Goal: Entertainment & Leisure: Consume media (video, audio)

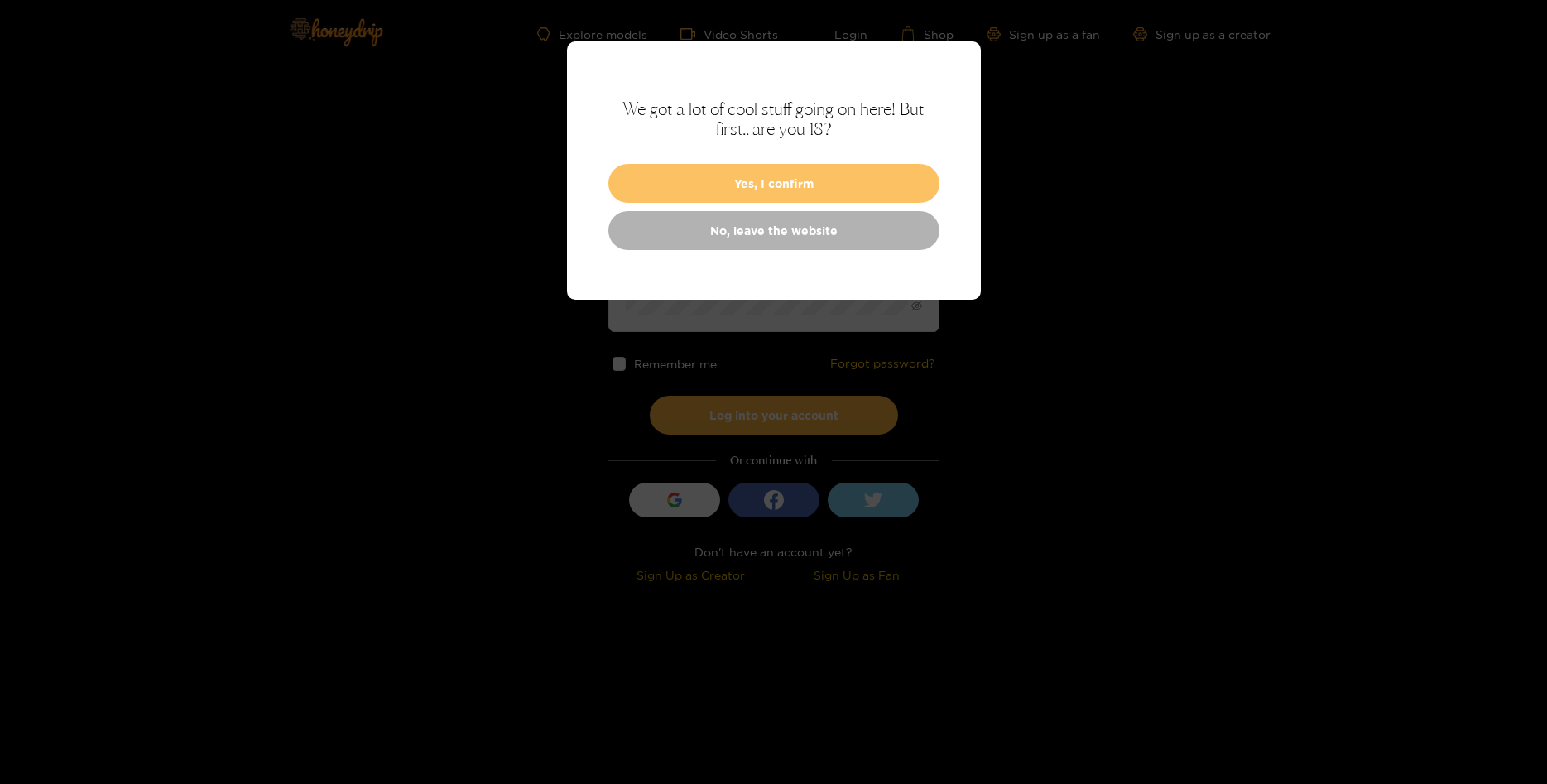
click at [684, 184] on button "Yes, I confirm" at bounding box center [774, 183] width 331 height 39
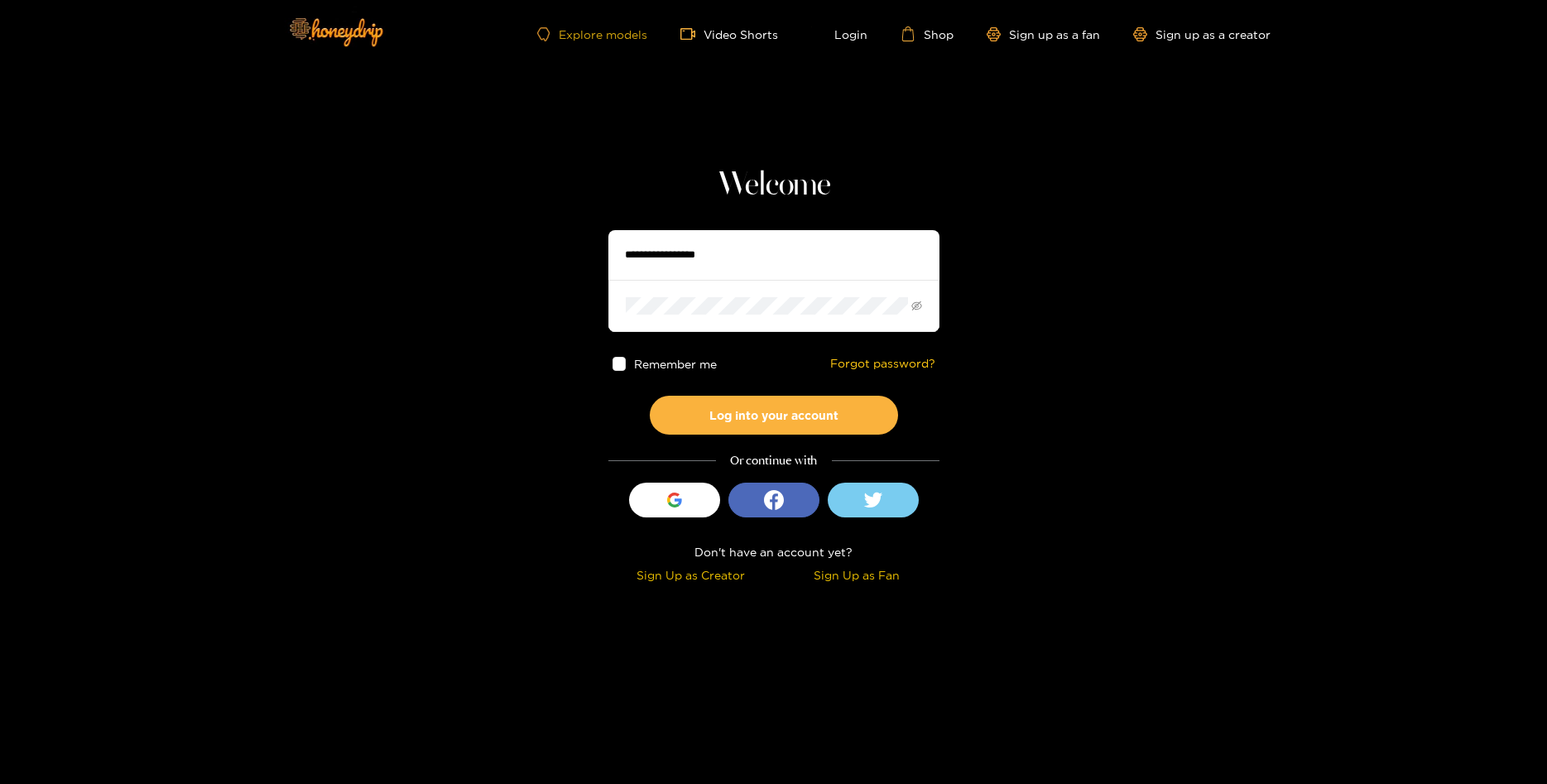
click at [614, 33] on link "Explore models" at bounding box center [592, 34] width 109 height 14
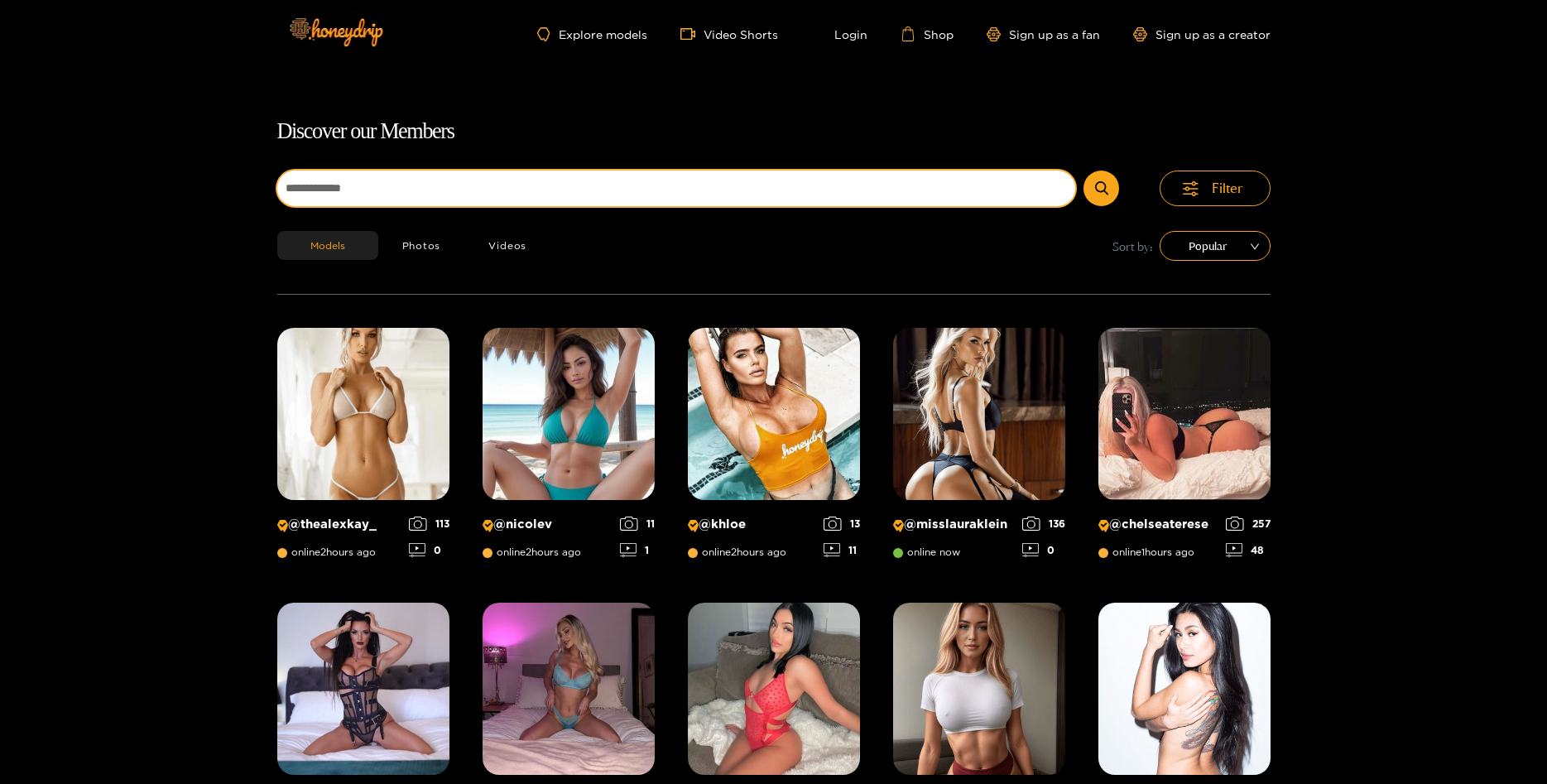
click at [377, 181] on input at bounding box center [676, 188] width 799 height 36
click at [1083, 170] on button "submit" at bounding box center [1101, 188] width 36 height 36
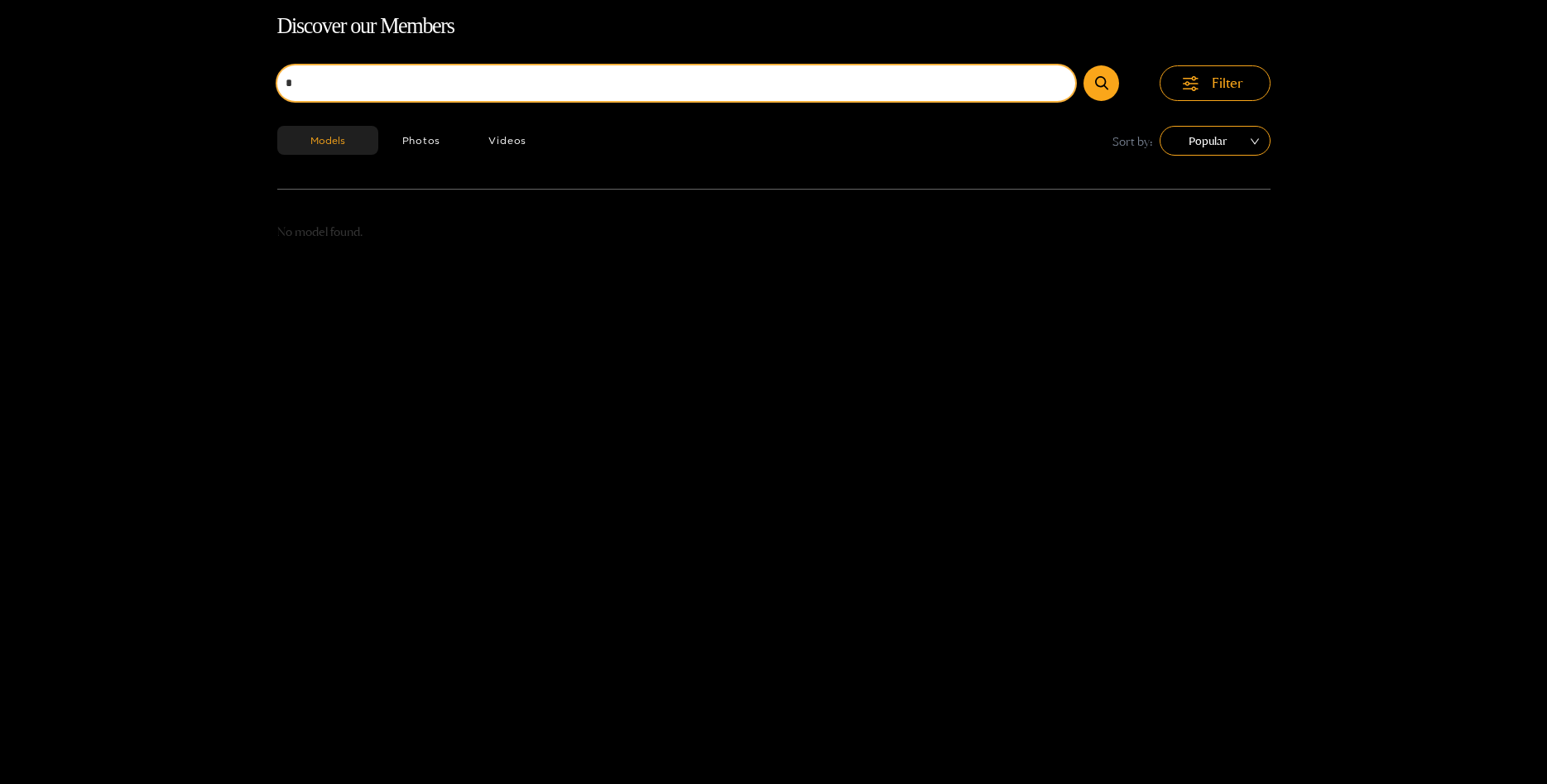
scroll to position [106, 0]
type input "*"
click at [132, 101] on div "Discover our Members * Filter Models Photos Videos Sort by: Popular No model fo…" at bounding box center [773, 400] width 1547 height 784
click at [536, 132] on button "Videos" at bounding box center [508, 139] width 86 height 29
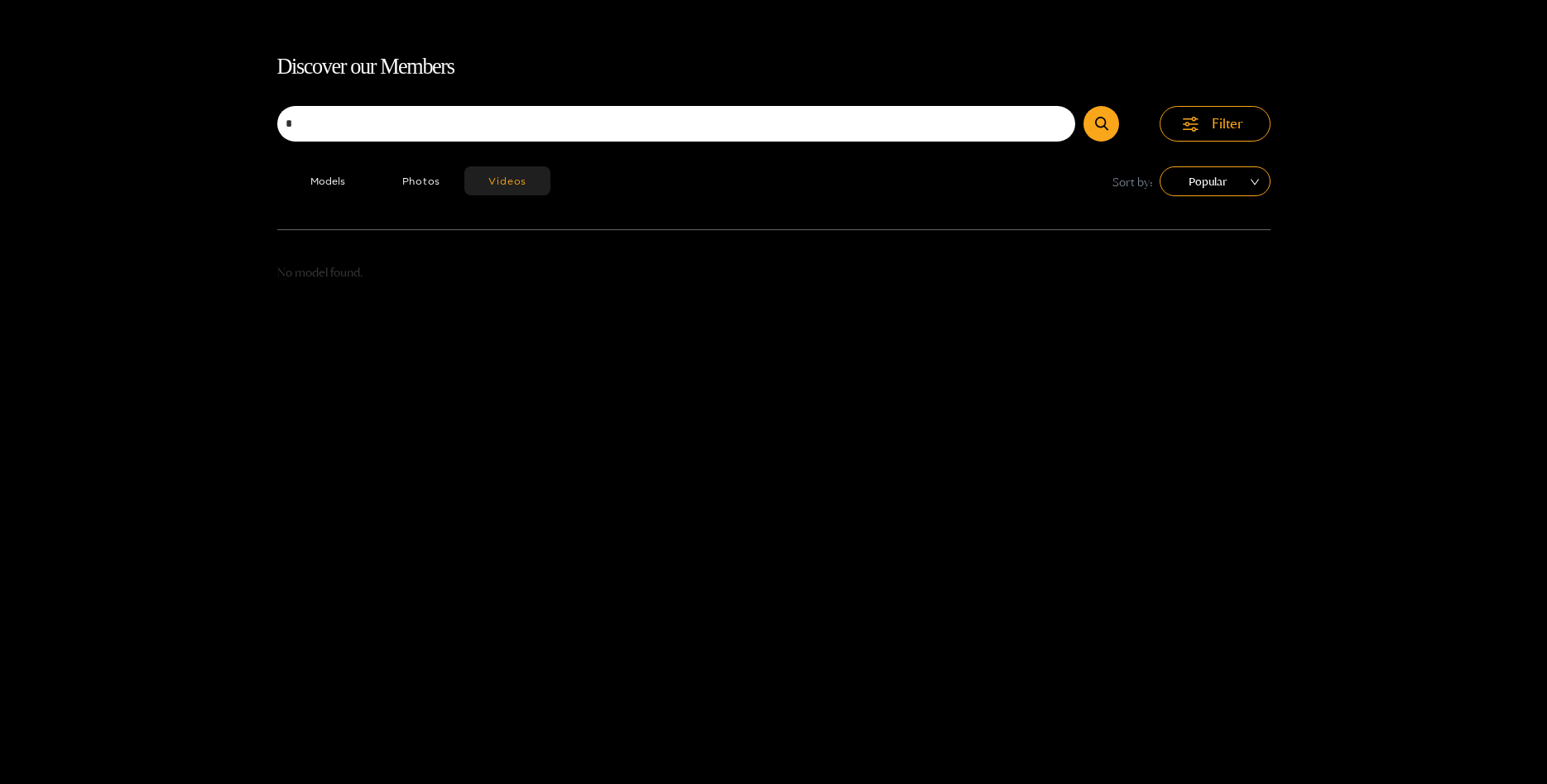
scroll to position [90, 0]
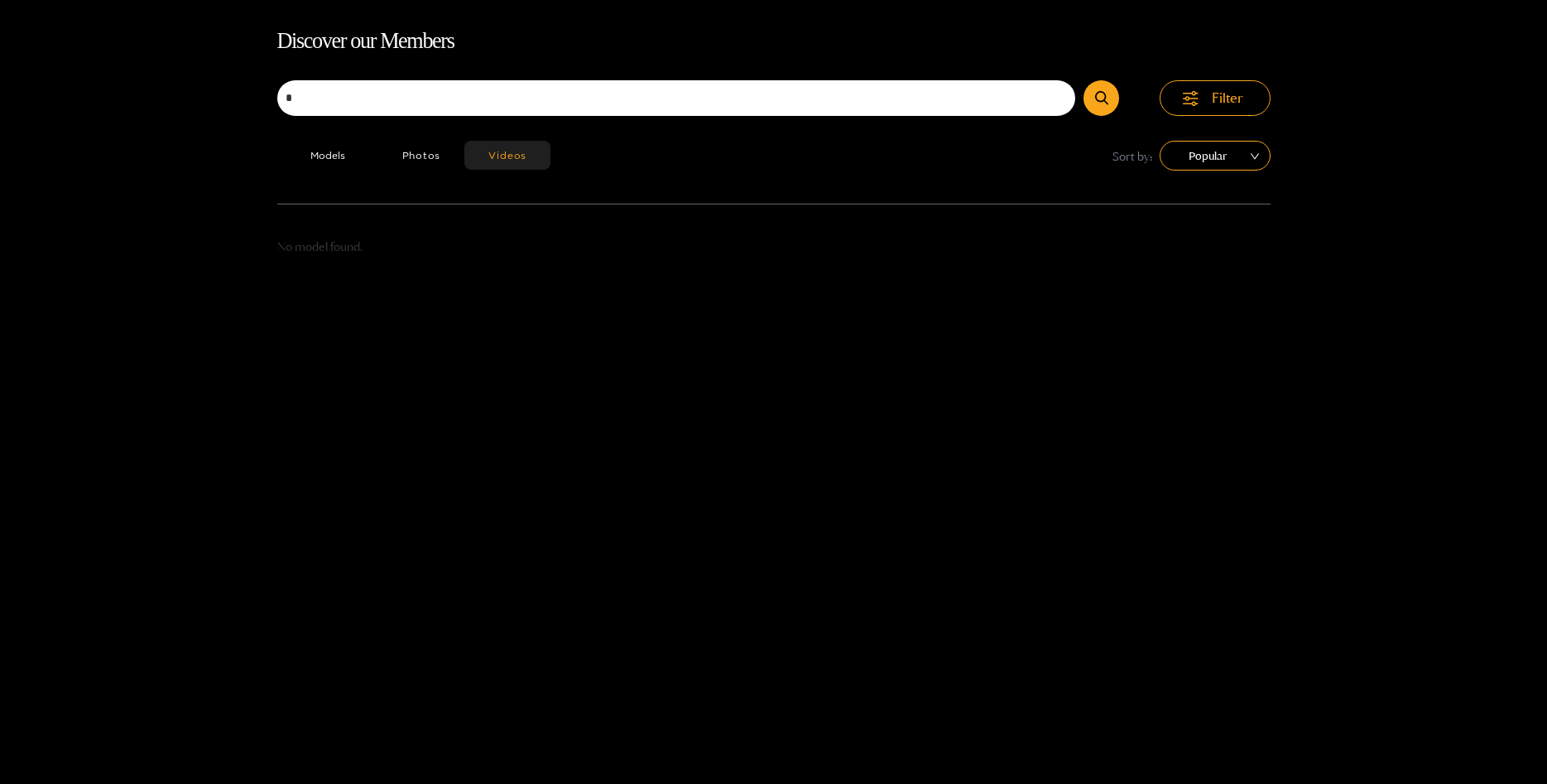
click at [333, 194] on div "Models Photos Videos Sort by: Popular" at bounding box center [774, 172] width 993 height 63
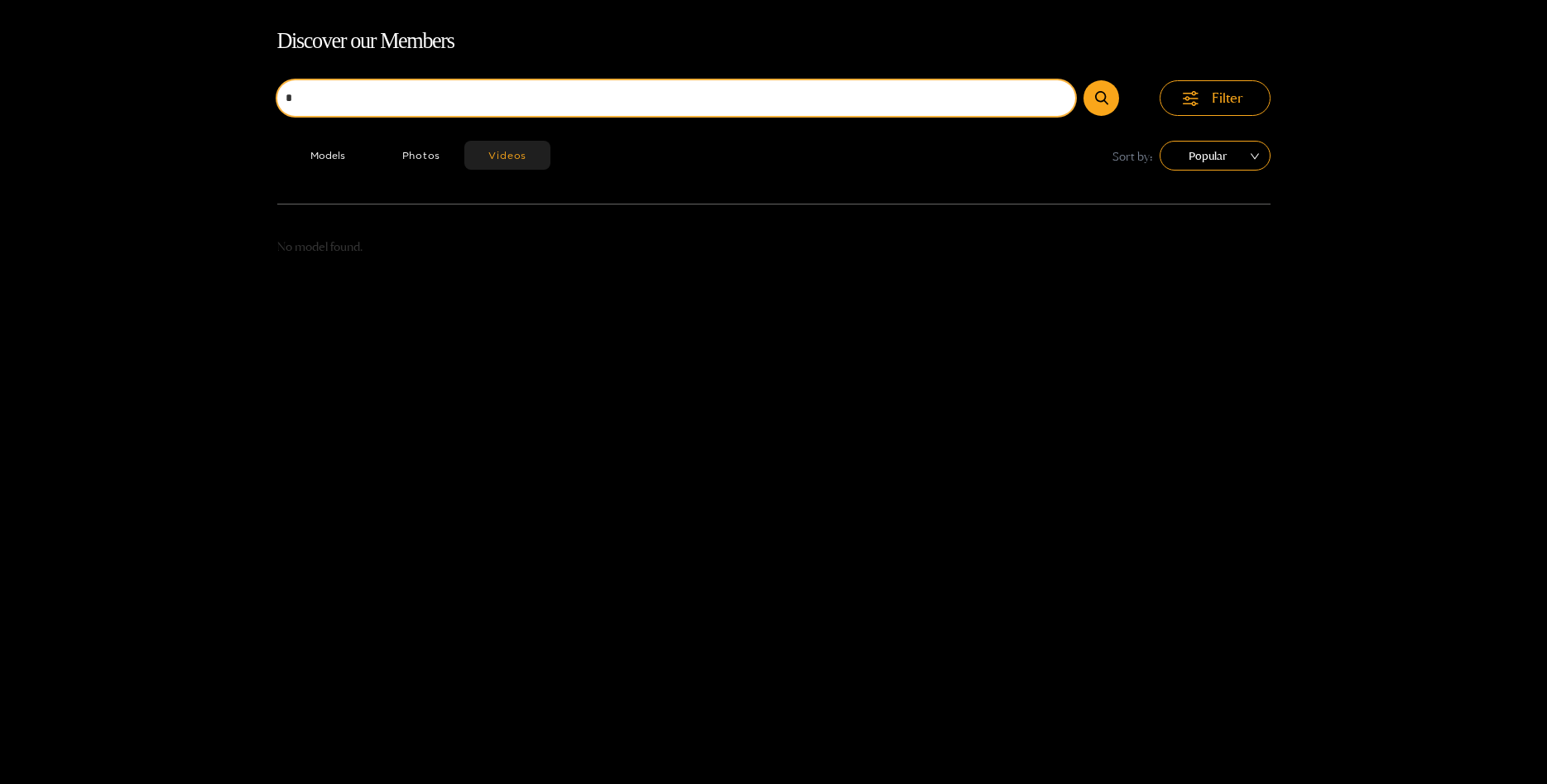
click at [326, 97] on input "*" at bounding box center [676, 98] width 799 height 36
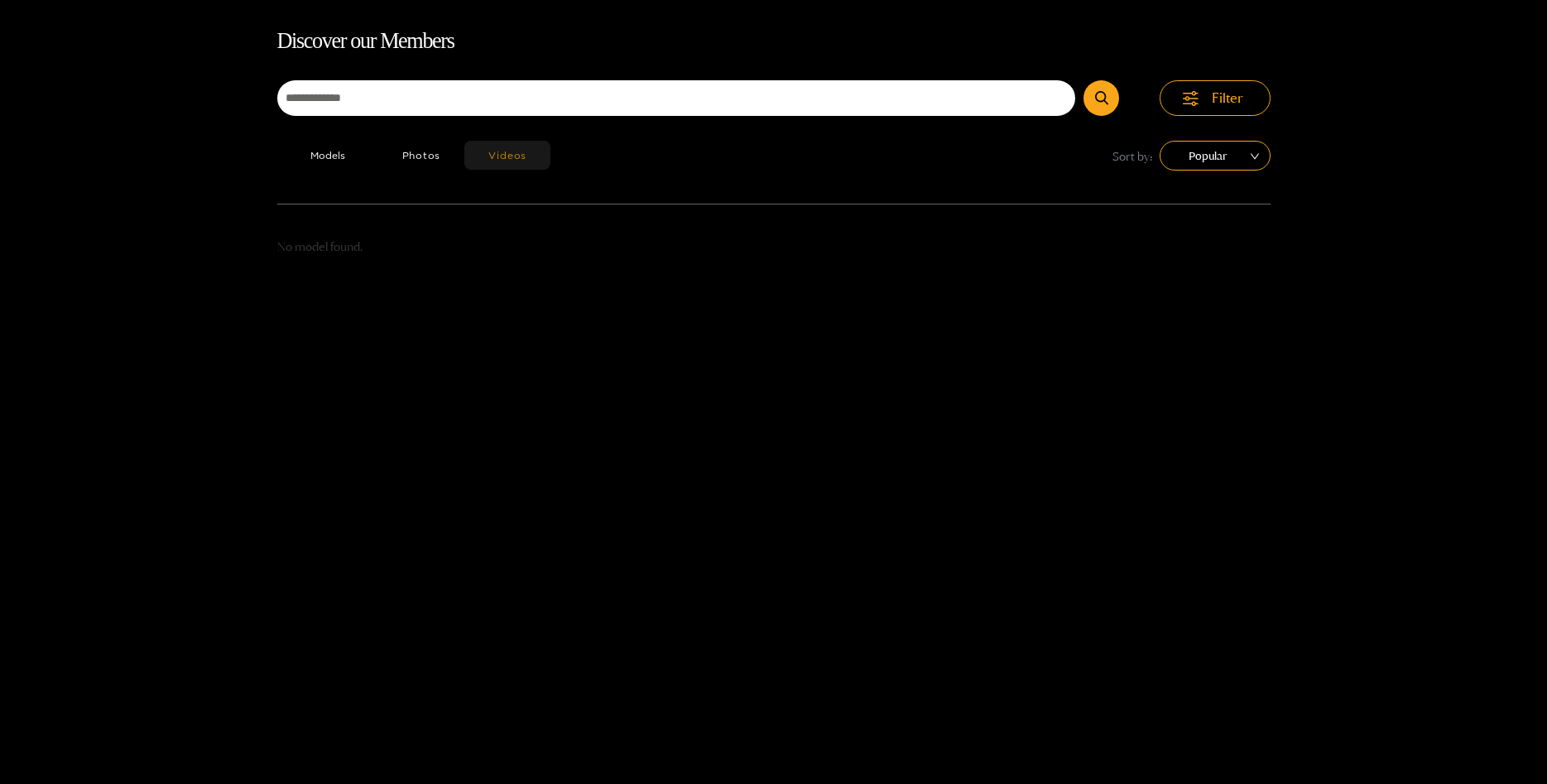
click at [497, 159] on button "Videos" at bounding box center [508, 155] width 86 height 29
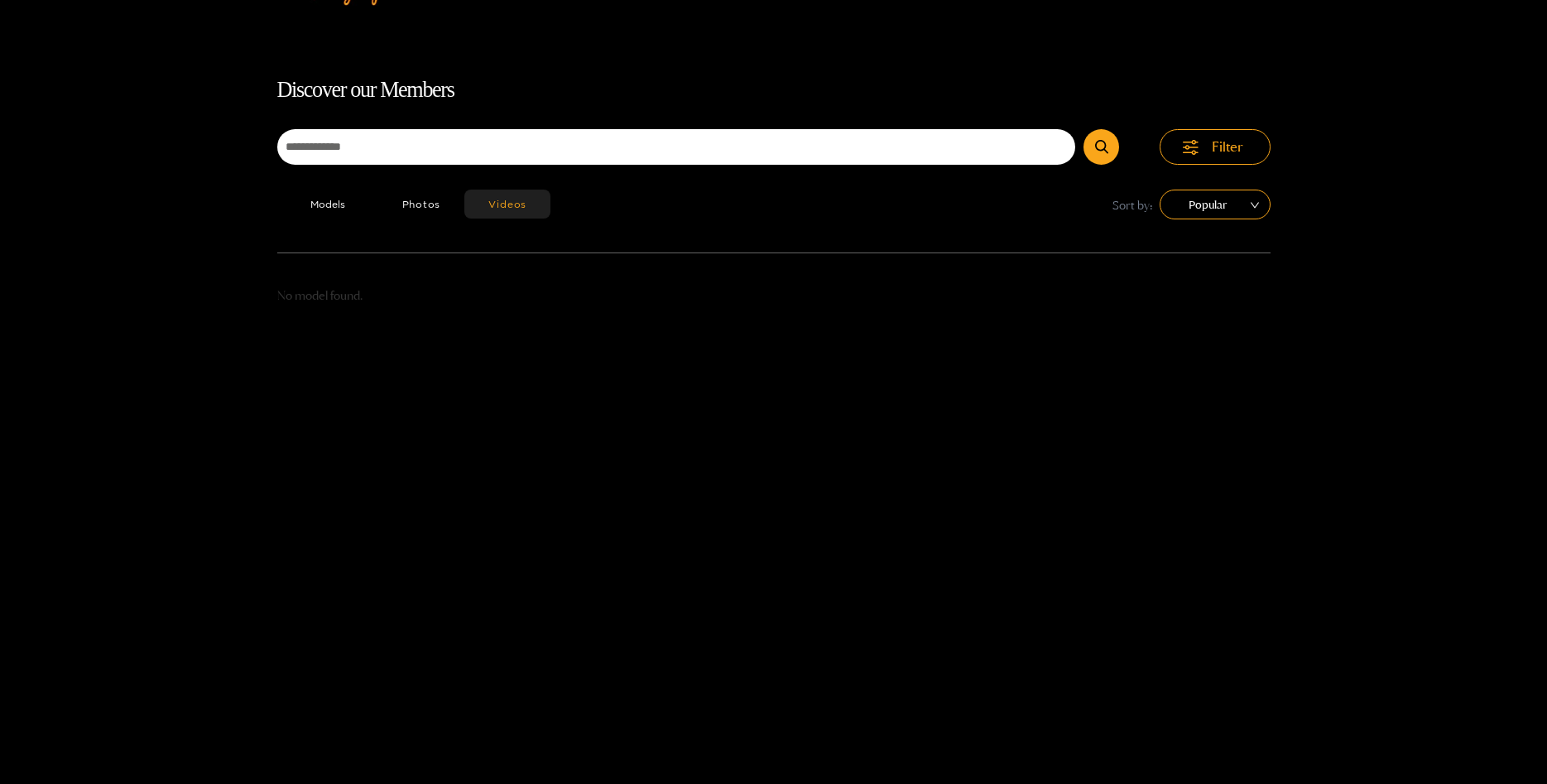
scroll to position [0, 0]
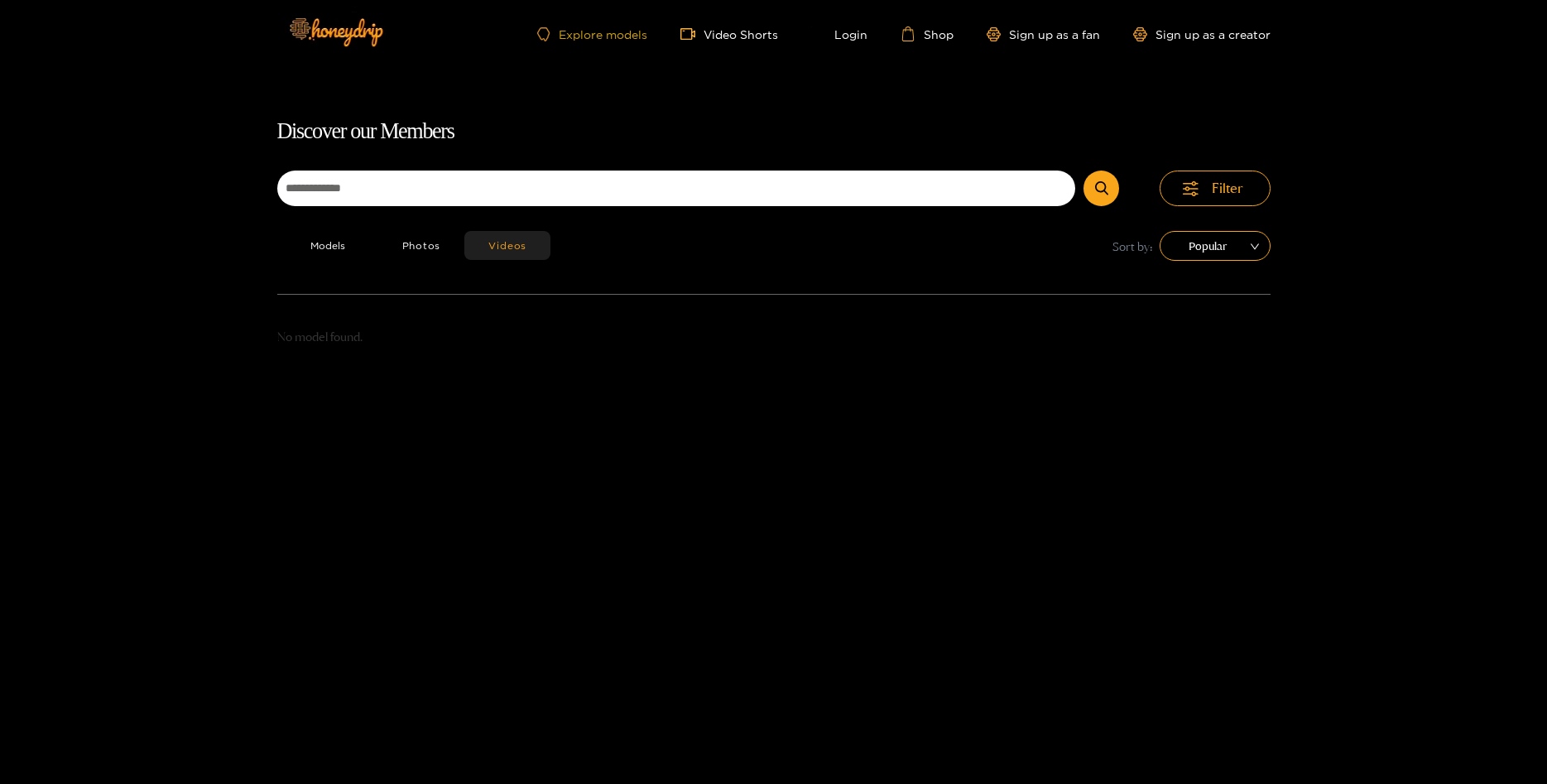
click at [616, 36] on link "Explore models" at bounding box center [592, 34] width 109 height 14
click at [621, 24] on div "Explore models Video Shorts Login Shop Sign up as a fan Sign up as a creator" at bounding box center [774, 34] width 993 height 68
click at [619, 27] on link "Explore models" at bounding box center [592, 34] width 109 height 14
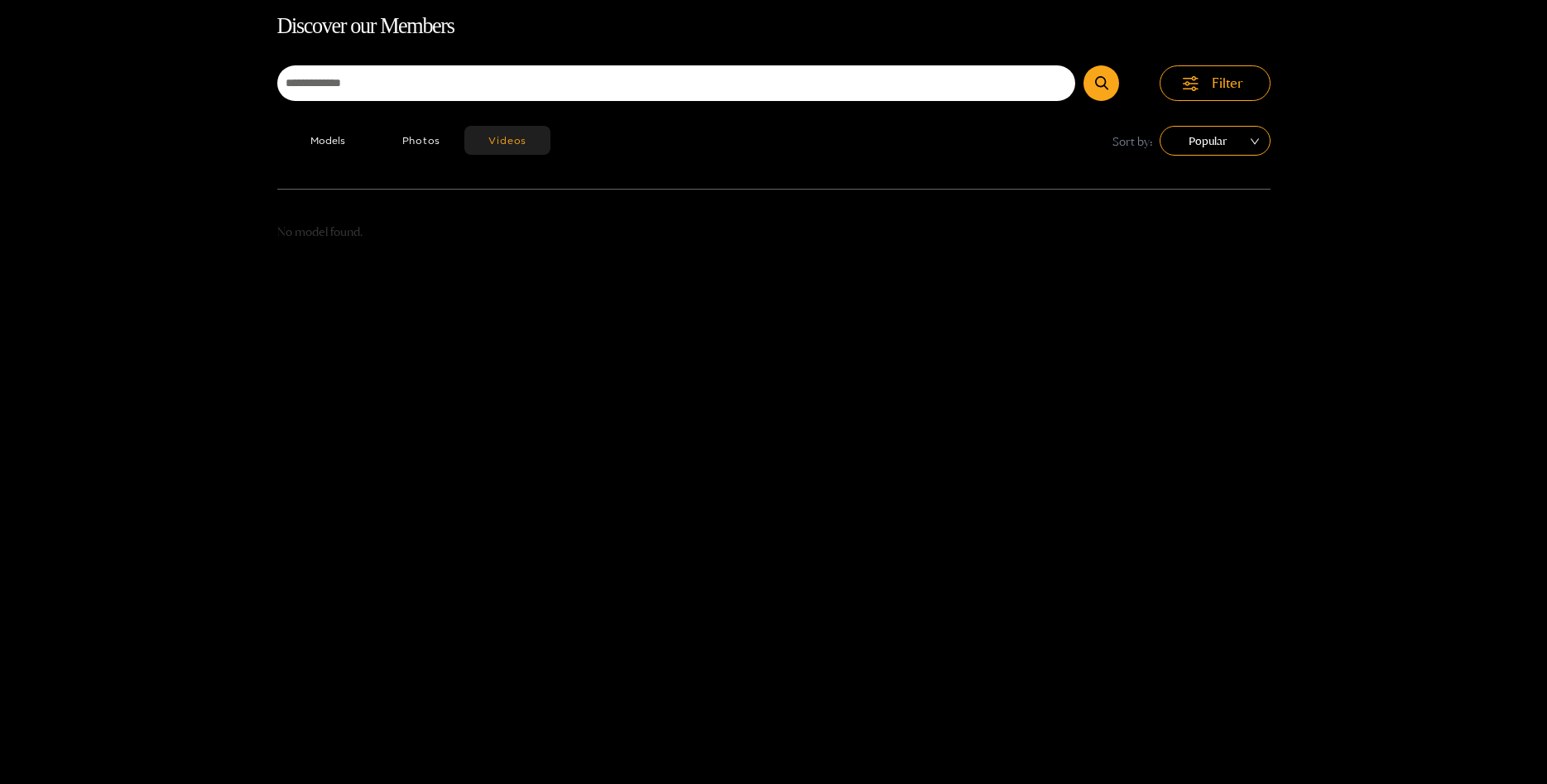
scroll to position [106, 0]
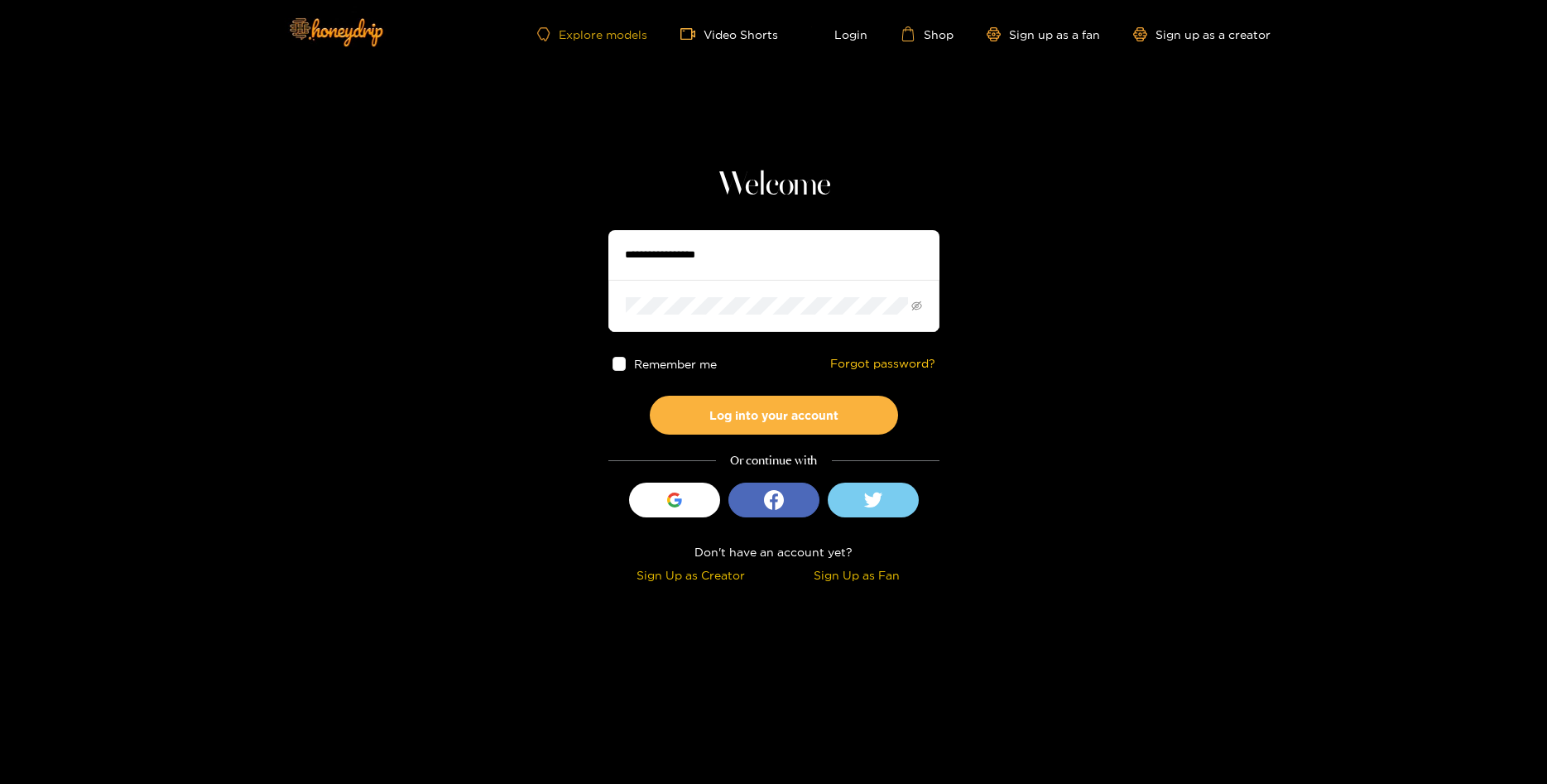
click at [616, 31] on link "Explore models" at bounding box center [592, 34] width 109 height 14
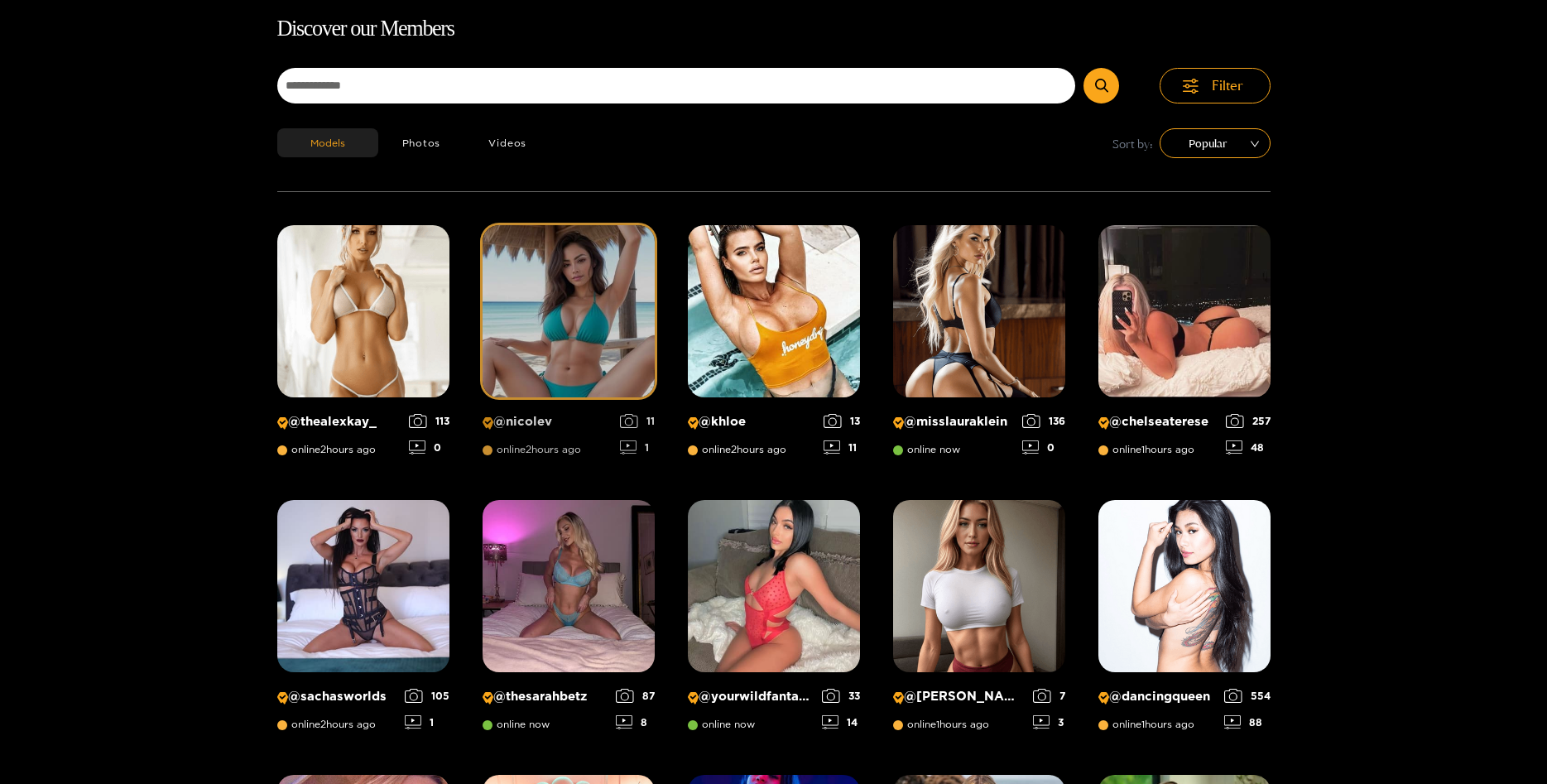
scroll to position [106, 0]
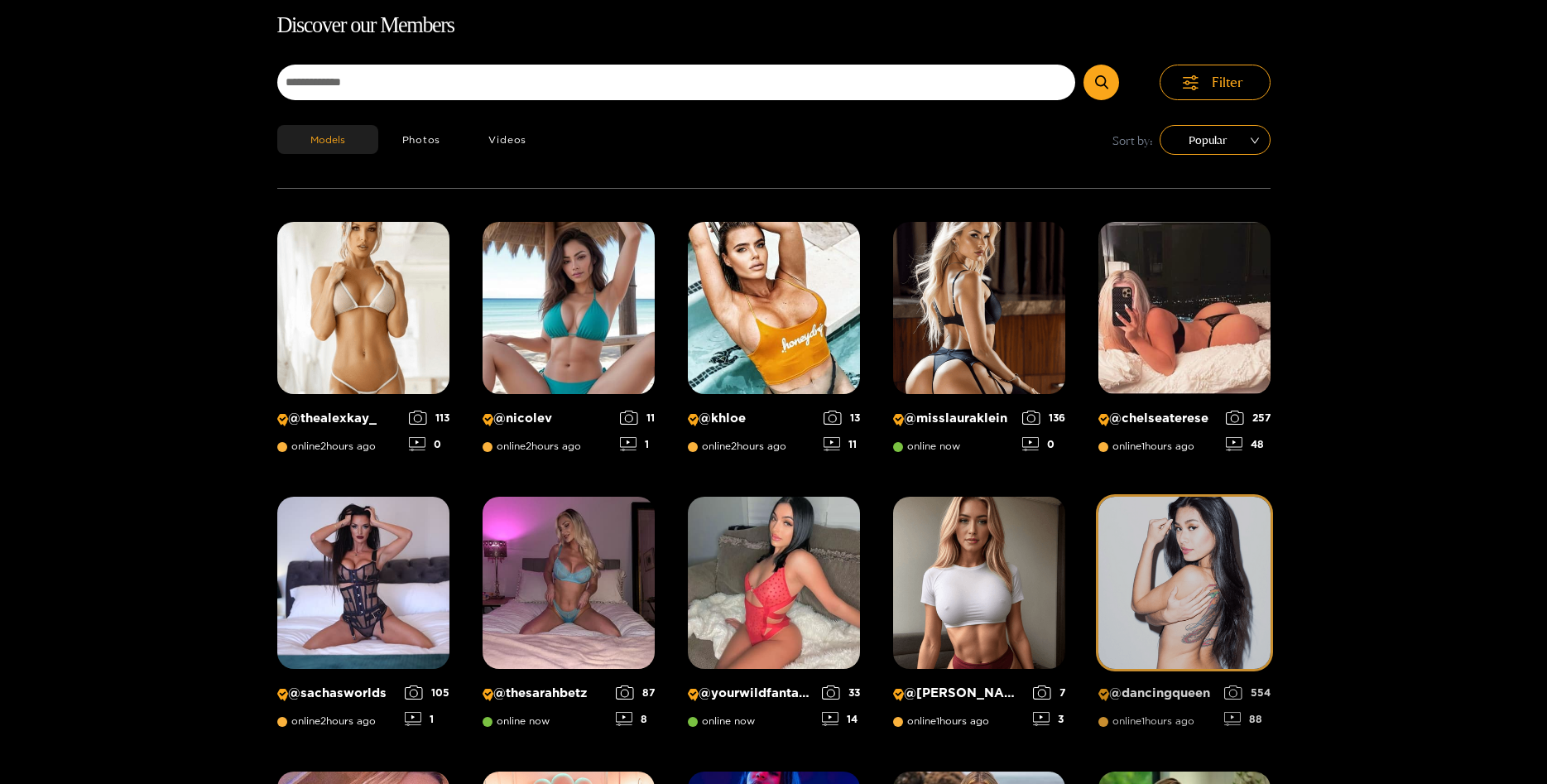
click at [1162, 588] on img at bounding box center [1184, 582] width 172 height 172
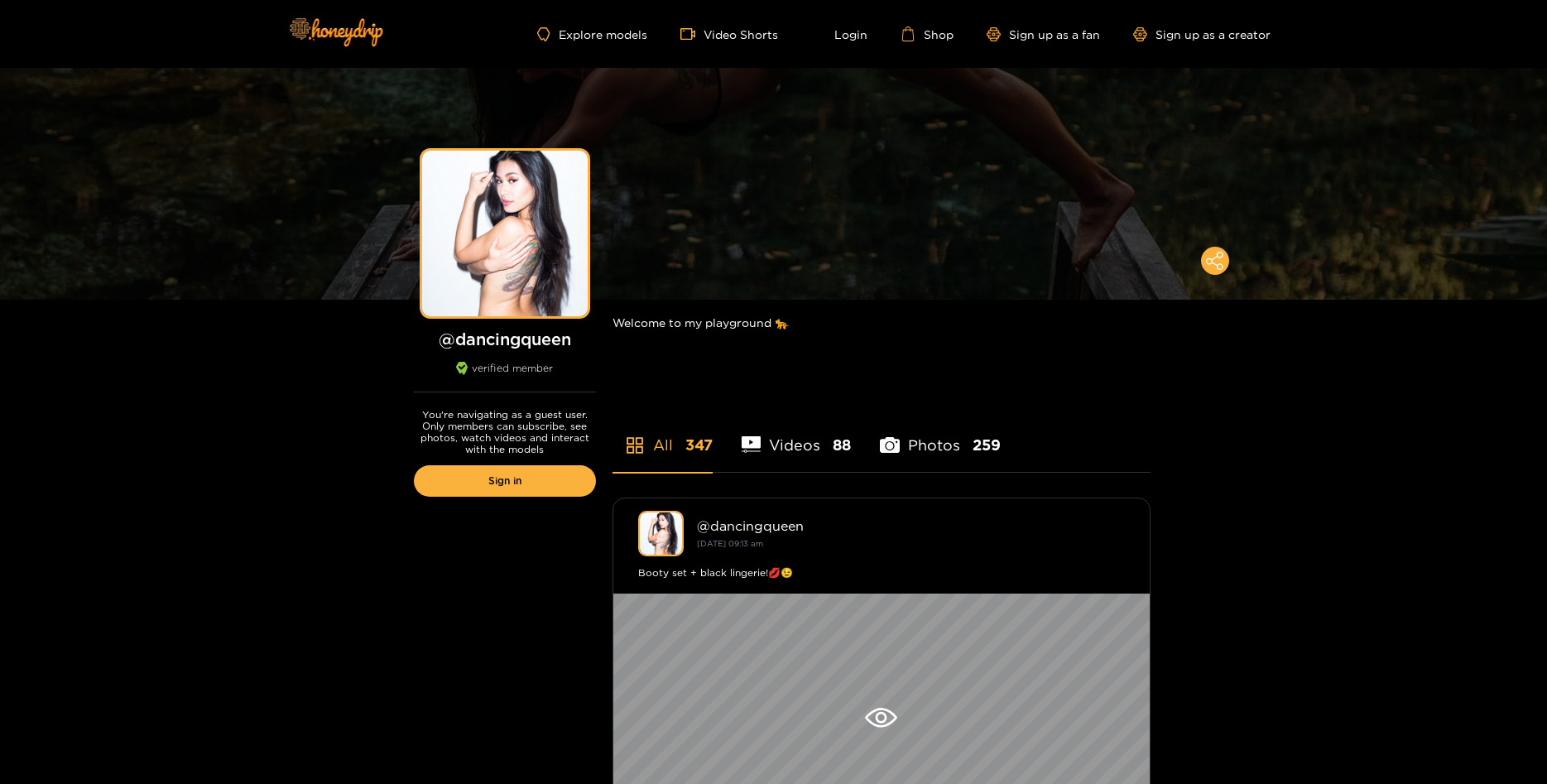
click at [802, 443] on li "Videos 88" at bounding box center [797, 435] width 110 height 75
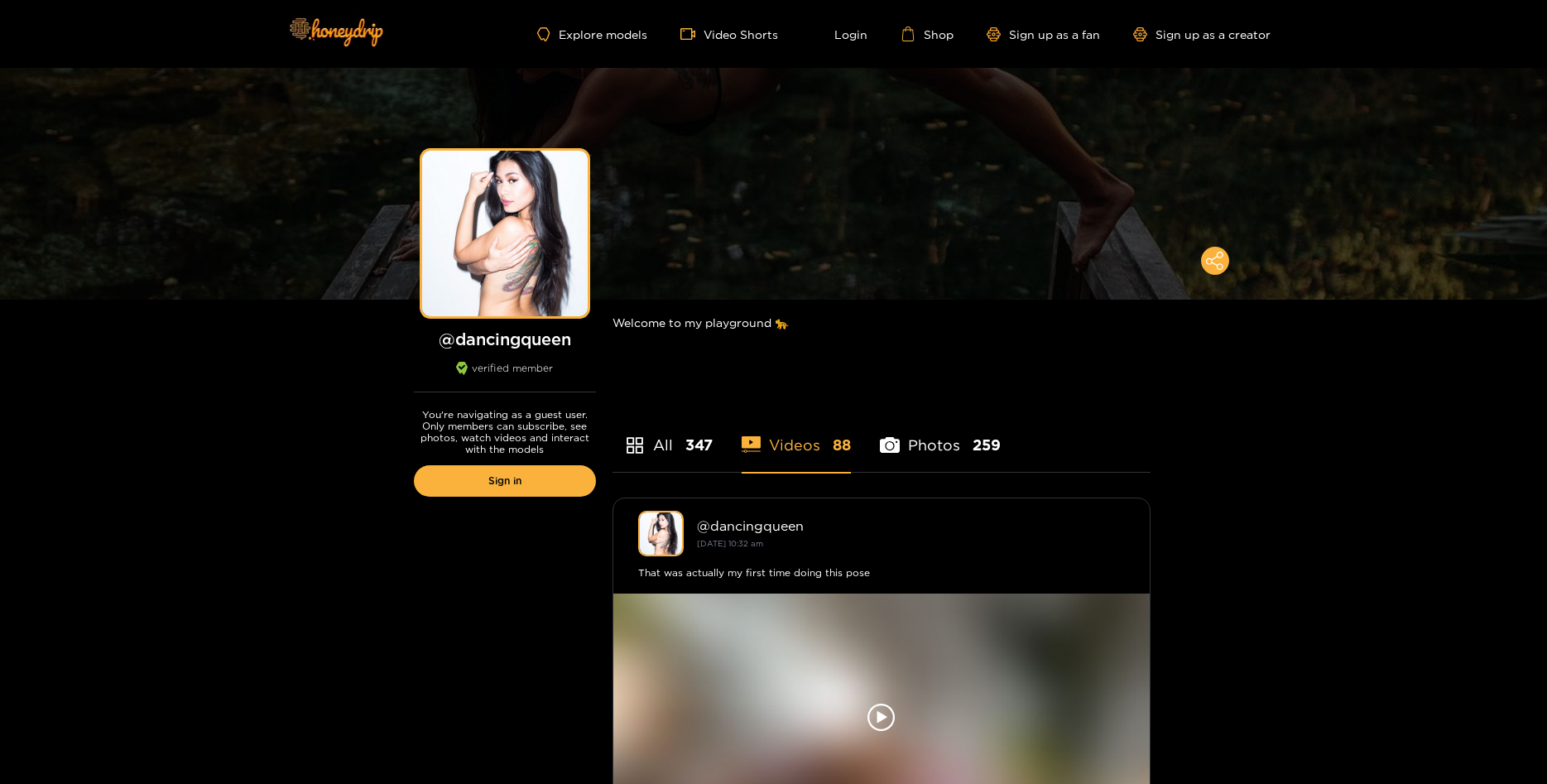
scroll to position [169, 0]
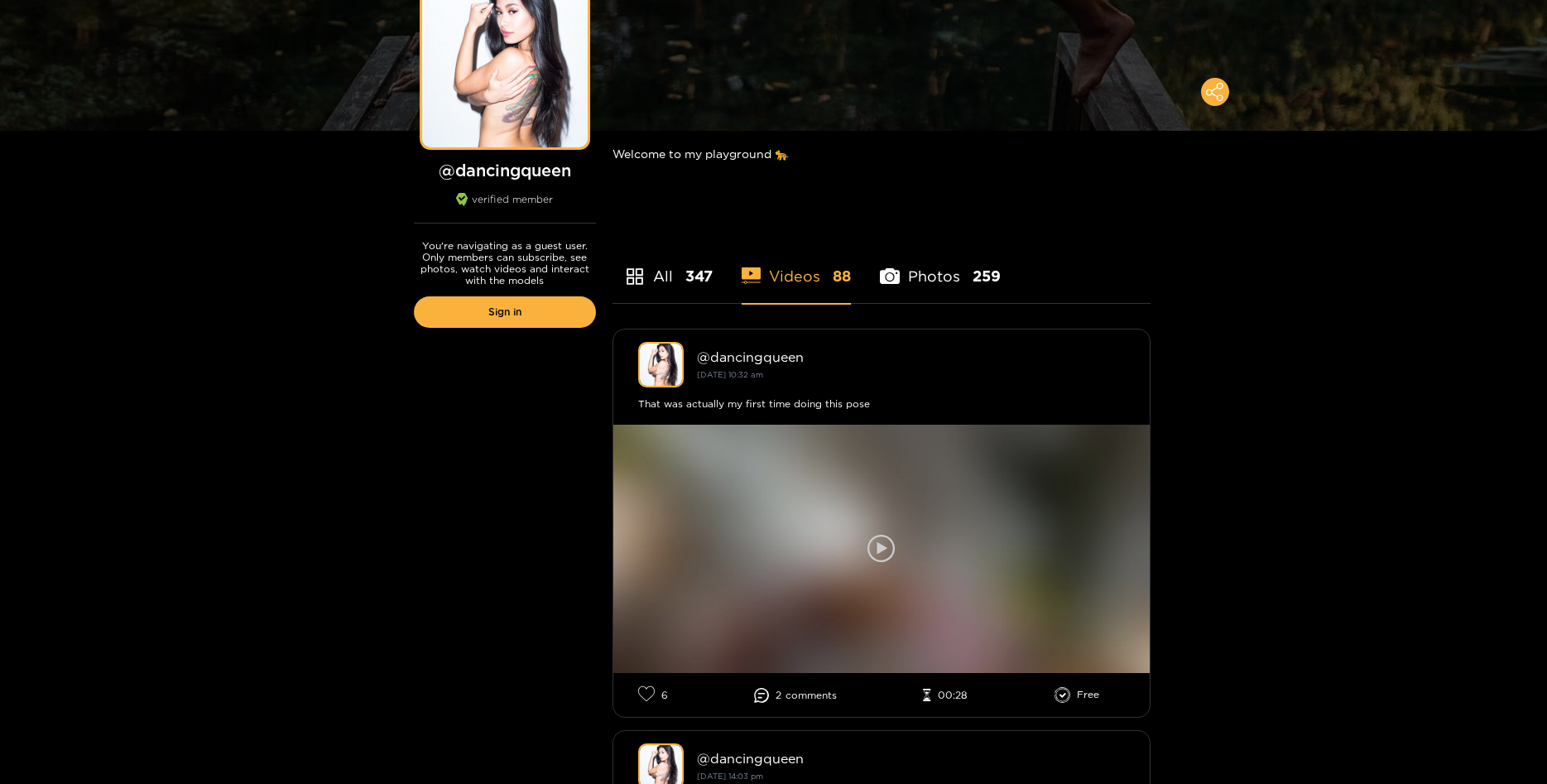
click at [876, 548] on icon at bounding box center [881, 548] width 28 height 28
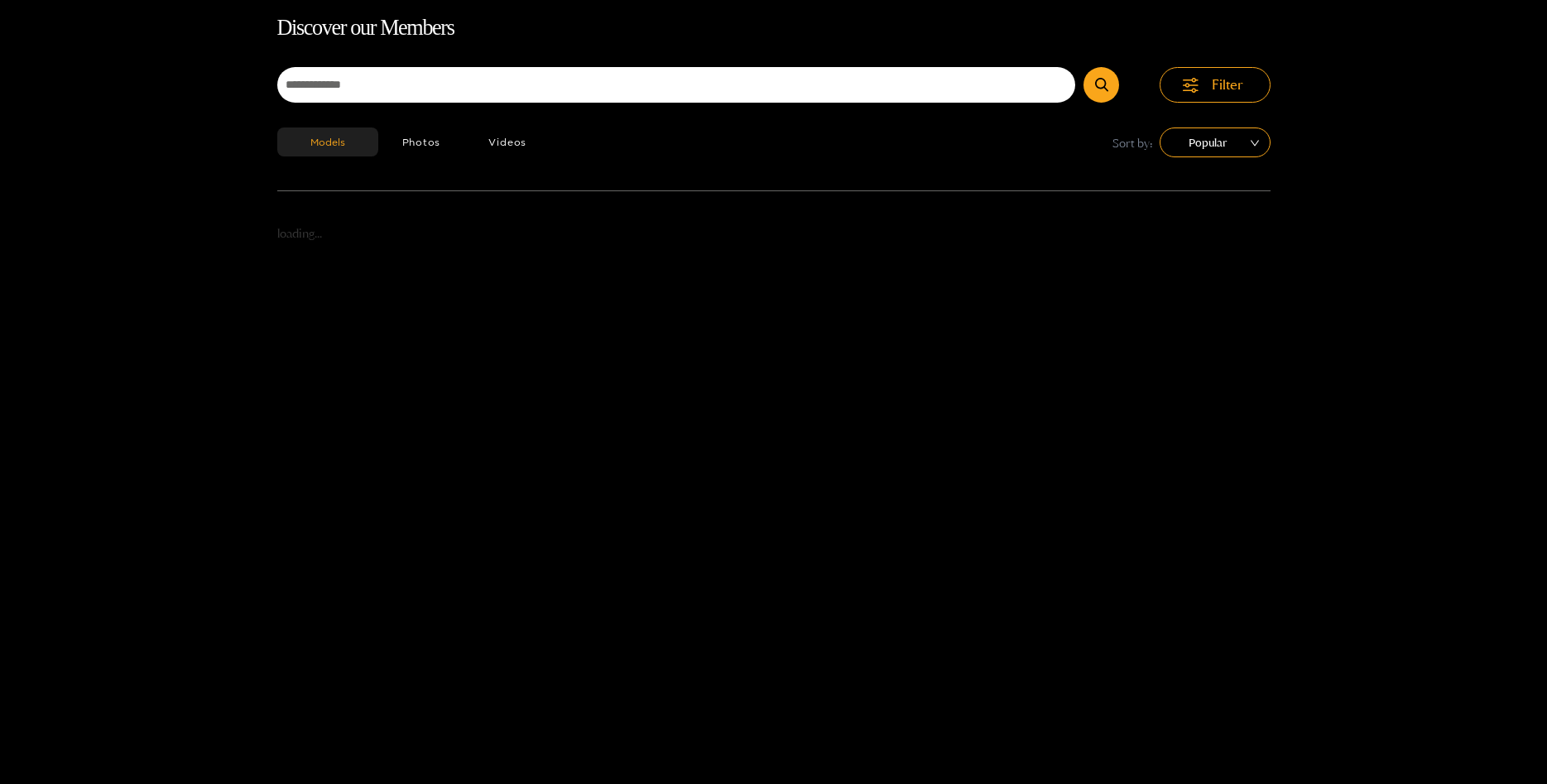
scroll to position [106, 0]
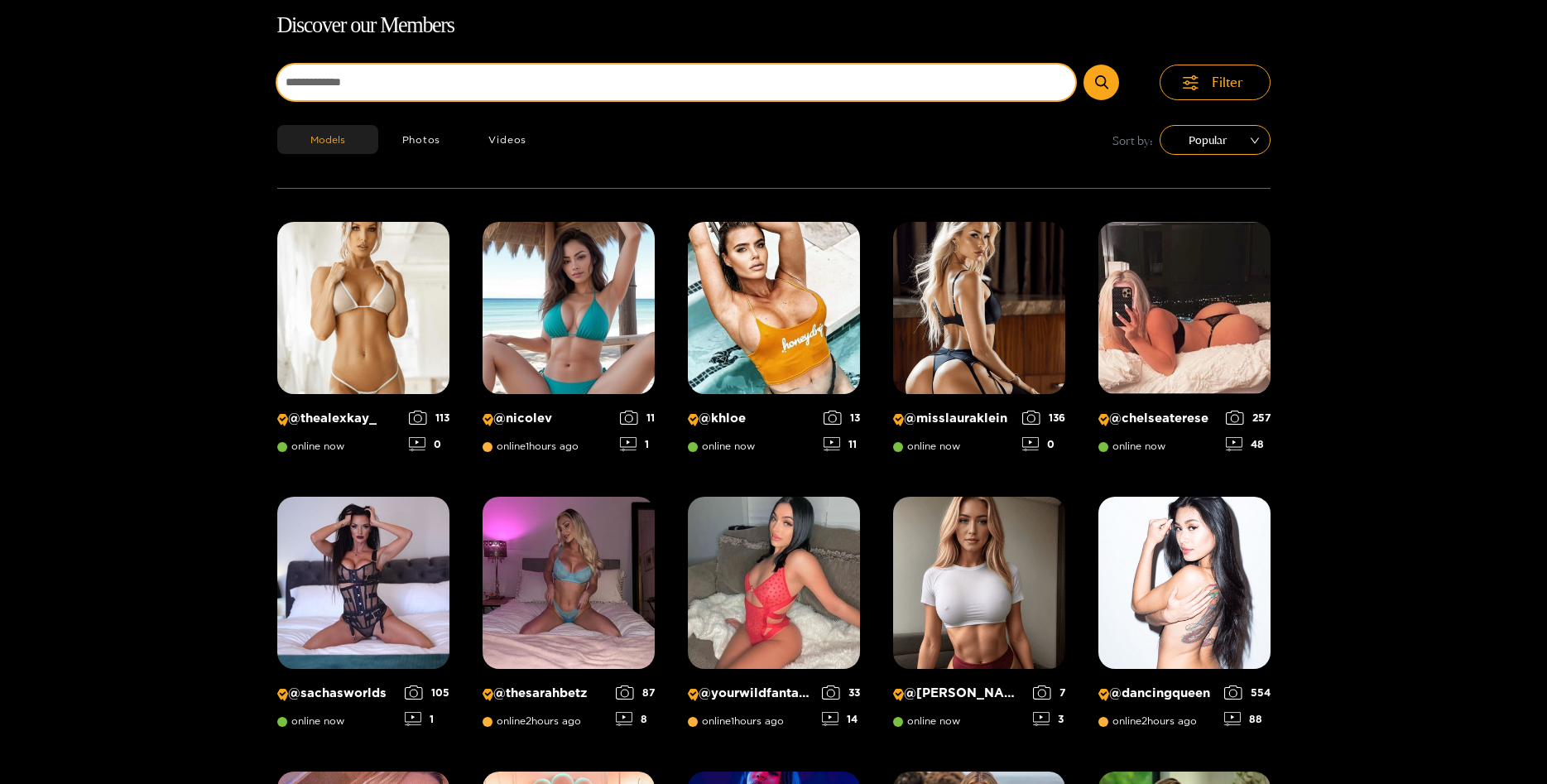
click at [379, 81] on input at bounding box center [676, 82] width 799 height 36
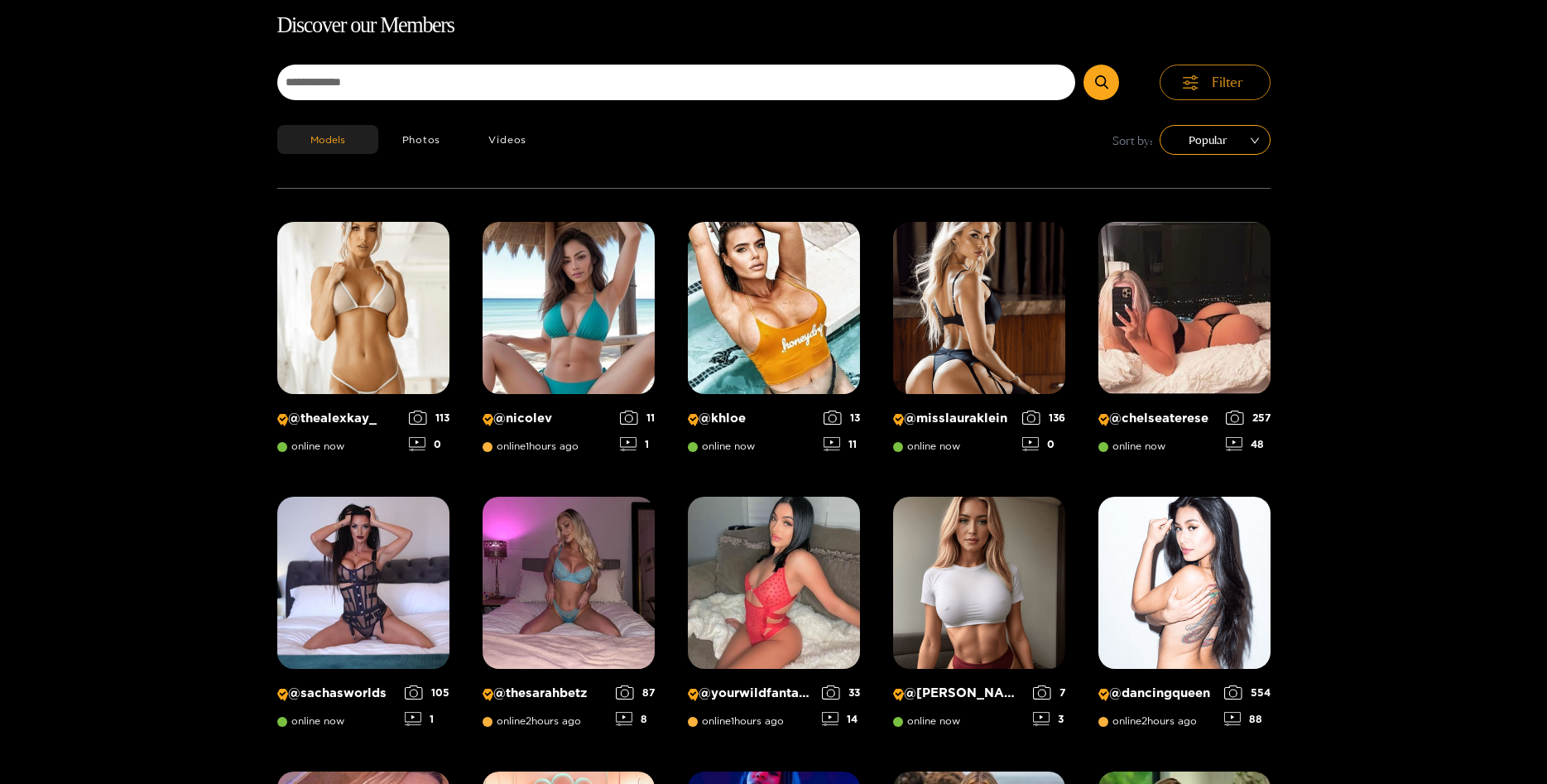
click at [1210, 75] on button "Filter" at bounding box center [1215, 82] width 111 height 36
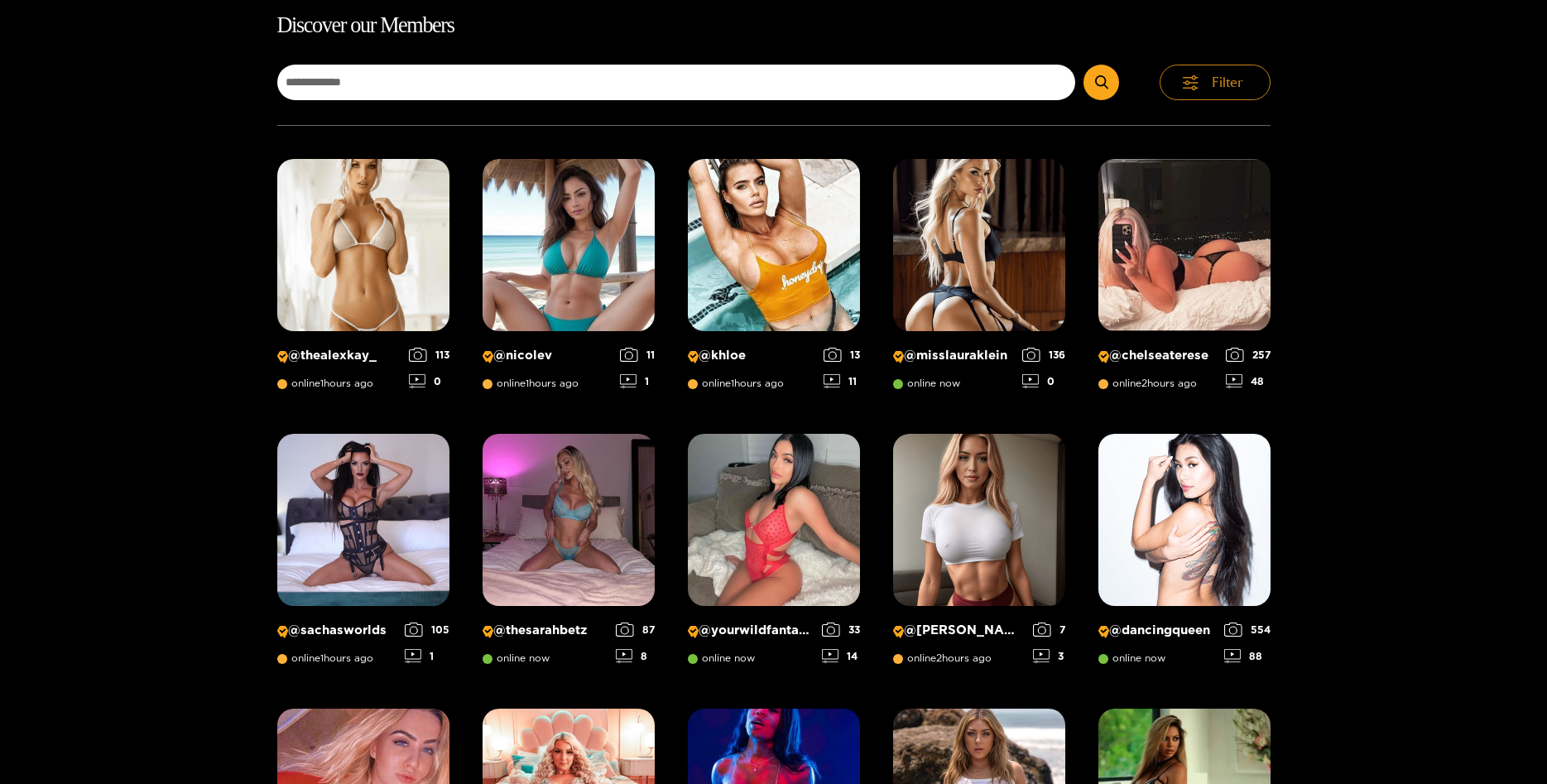
click at [1205, 75] on button "Filter" at bounding box center [1215, 82] width 111 height 36
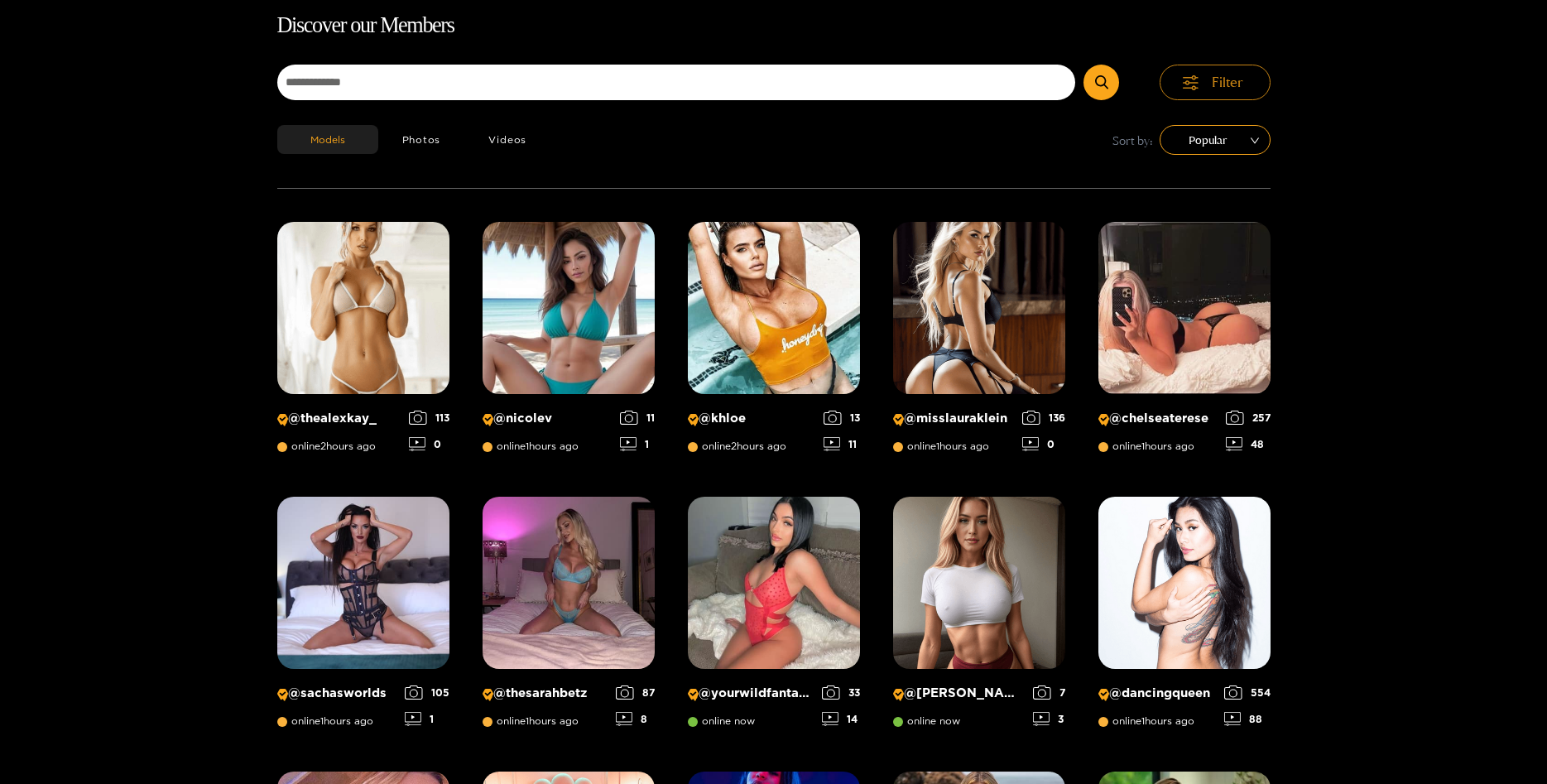
click at [1205, 78] on button "Filter" at bounding box center [1215, 82] width 111 height 36
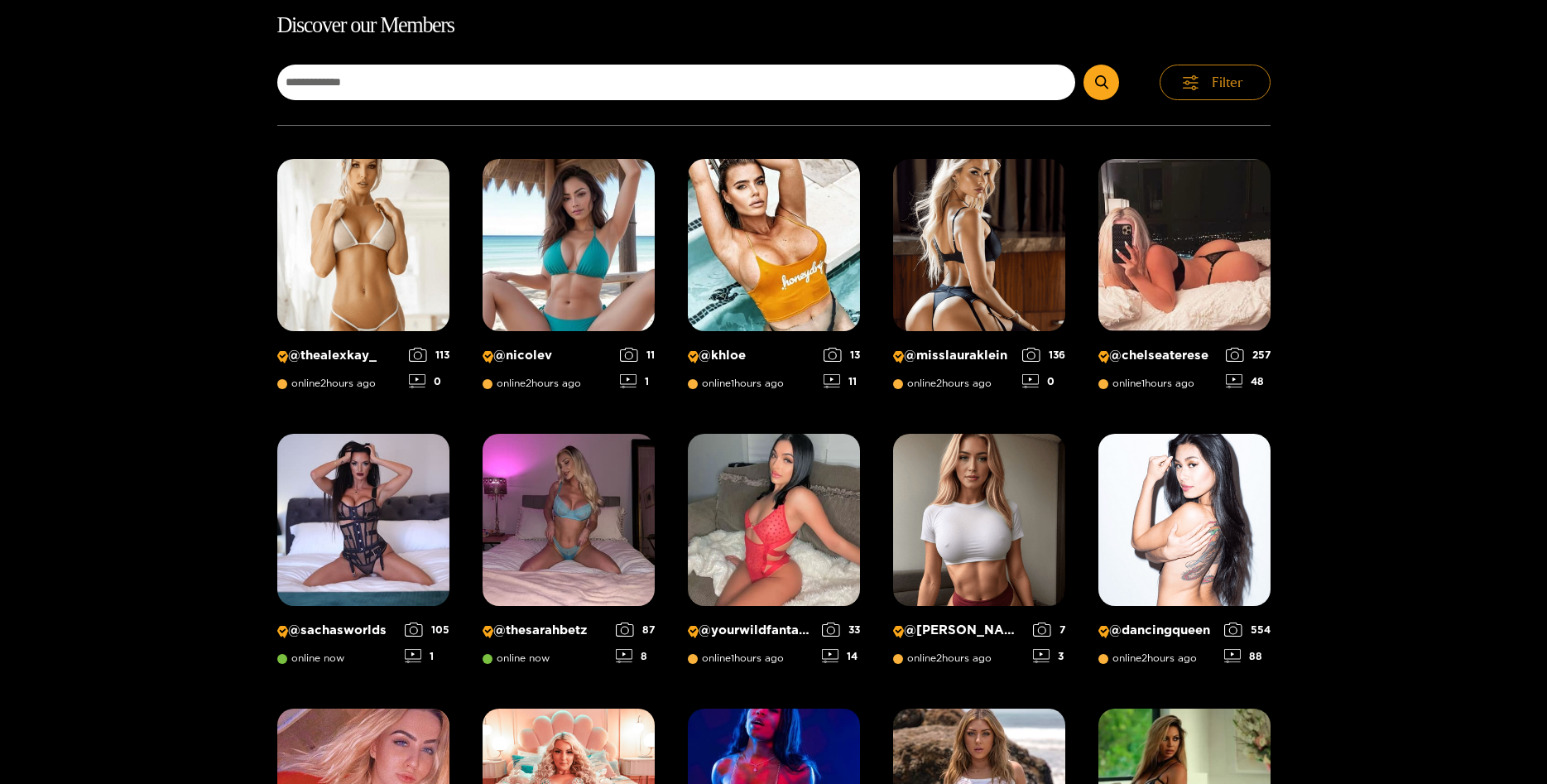
click at [1204, 78] on button "Filter" at bounding box center [1215, 82] width 111 height 36
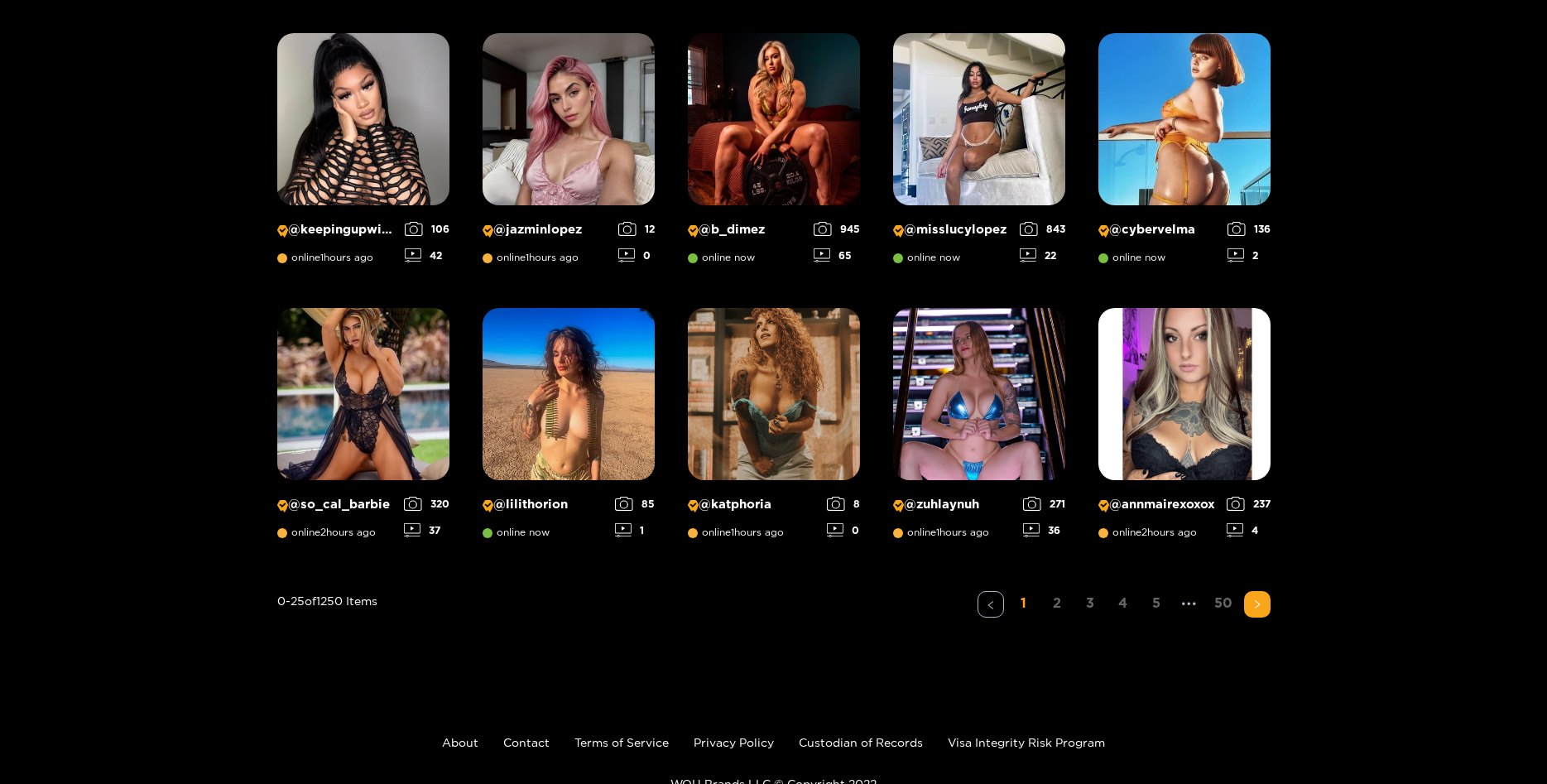
scroll to position [1199, 0]
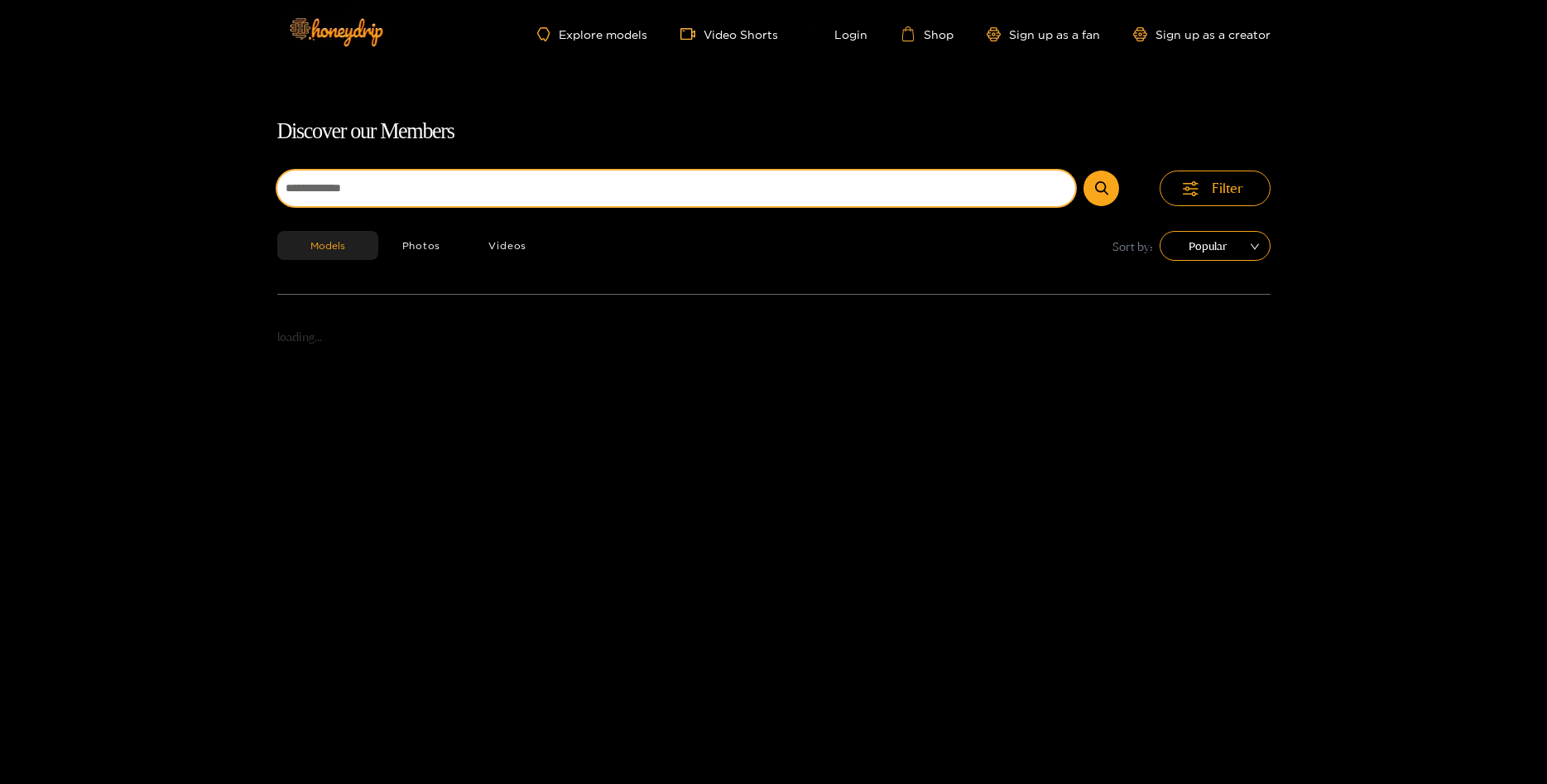
click at [367, 189] on input at bounding box center [676, 188] width 799 height 36
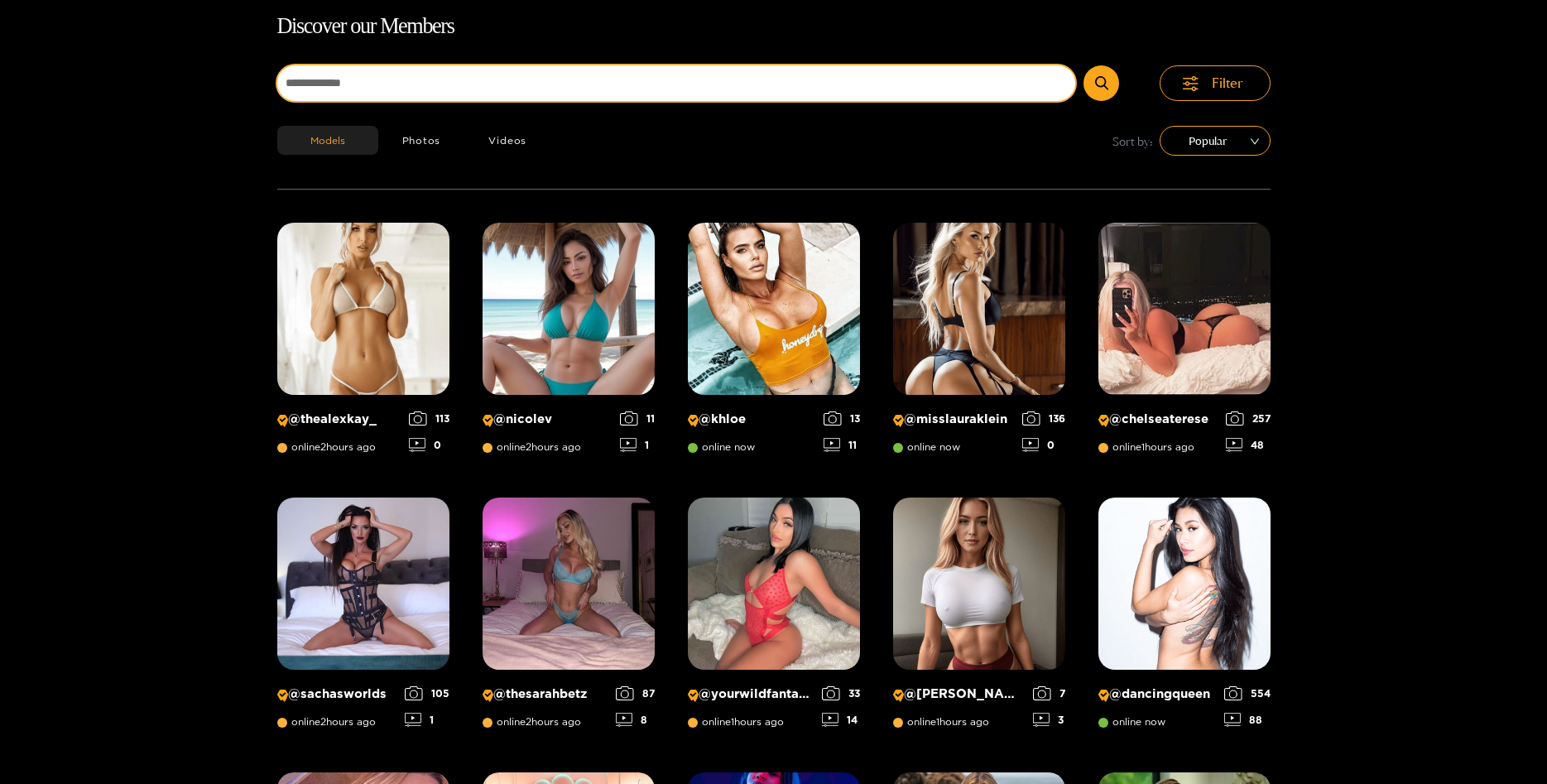
scroll to position [106, 0]
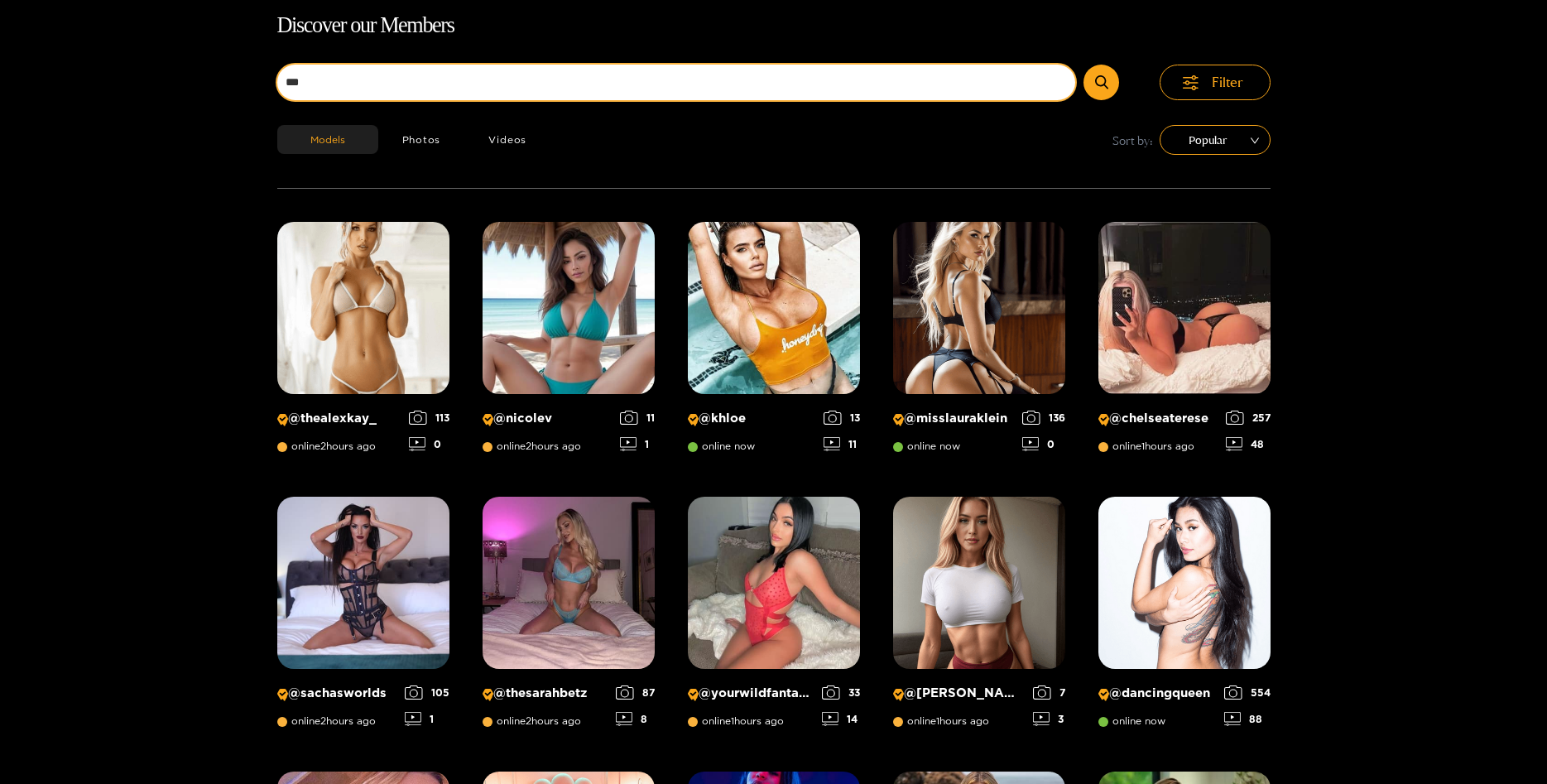
click at [1083, 64] on button "submit" at bounding box center [1101, 82] width 36 height 36
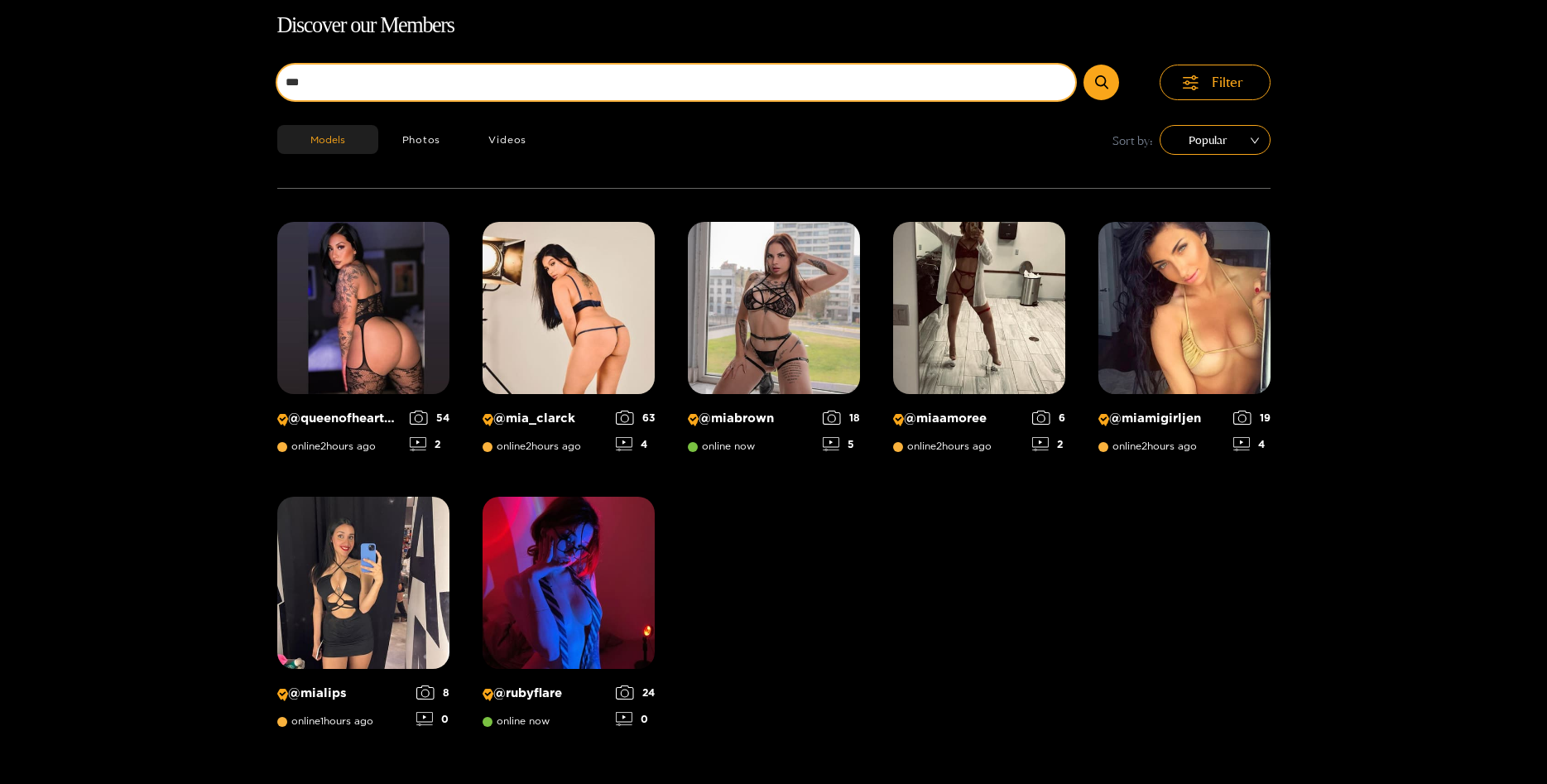
click at [422, 81] on input "***" at bounding box center [676, 82] width 799 height 36
click at [1083, 64] on button "submit" at bounding box center [1101, 82] width 36 height 36
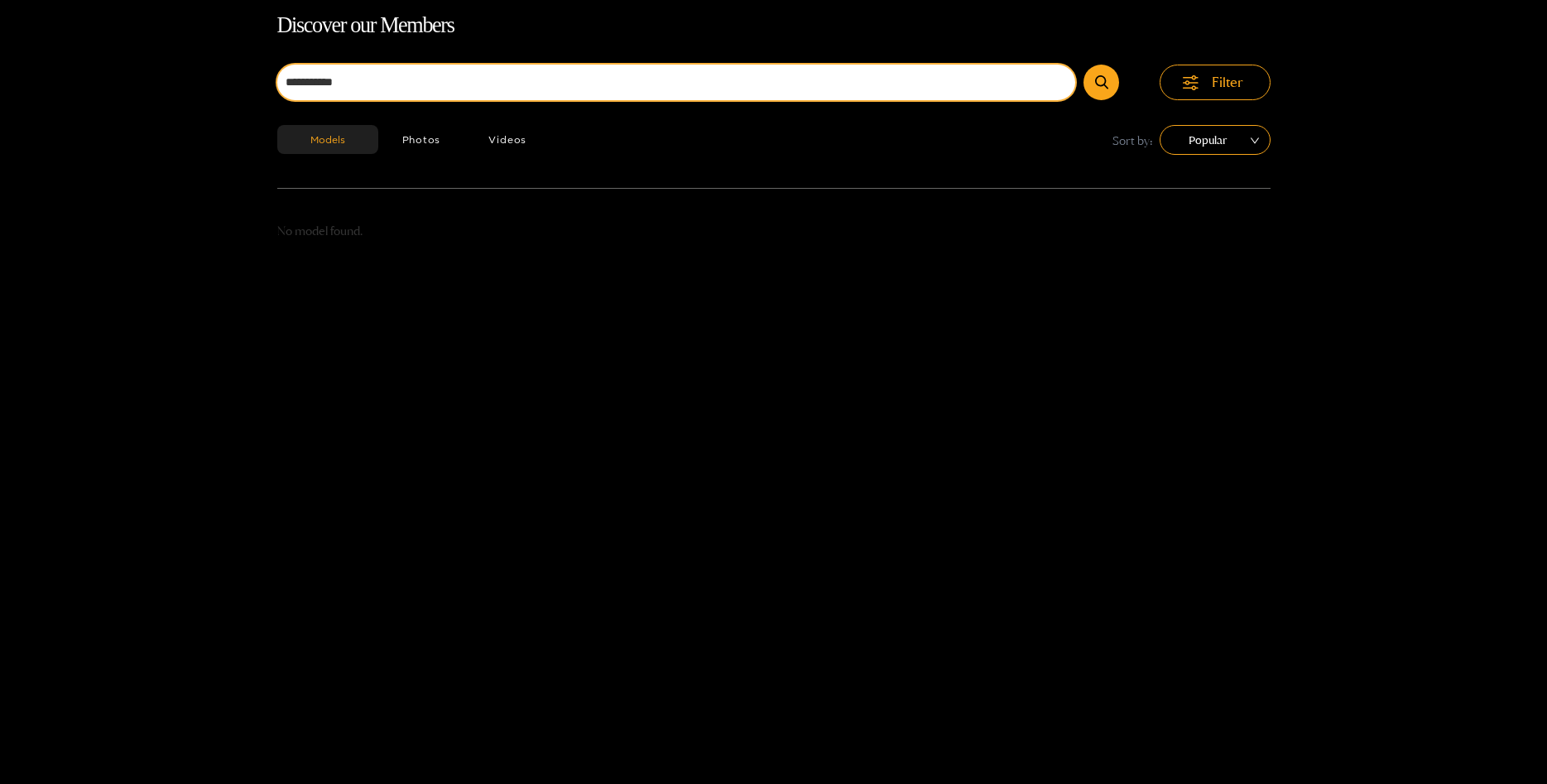
click at [309, 81] on input "**********" at bounding box center [676, 82] width 799 height 36
click at [368, 86] on input "*******" at bounding box center [676, 82] width 799 height 36
click at [1083, 64] on button "submit" at bounding box center [1101, 82] width 36 height 36
type input "*"
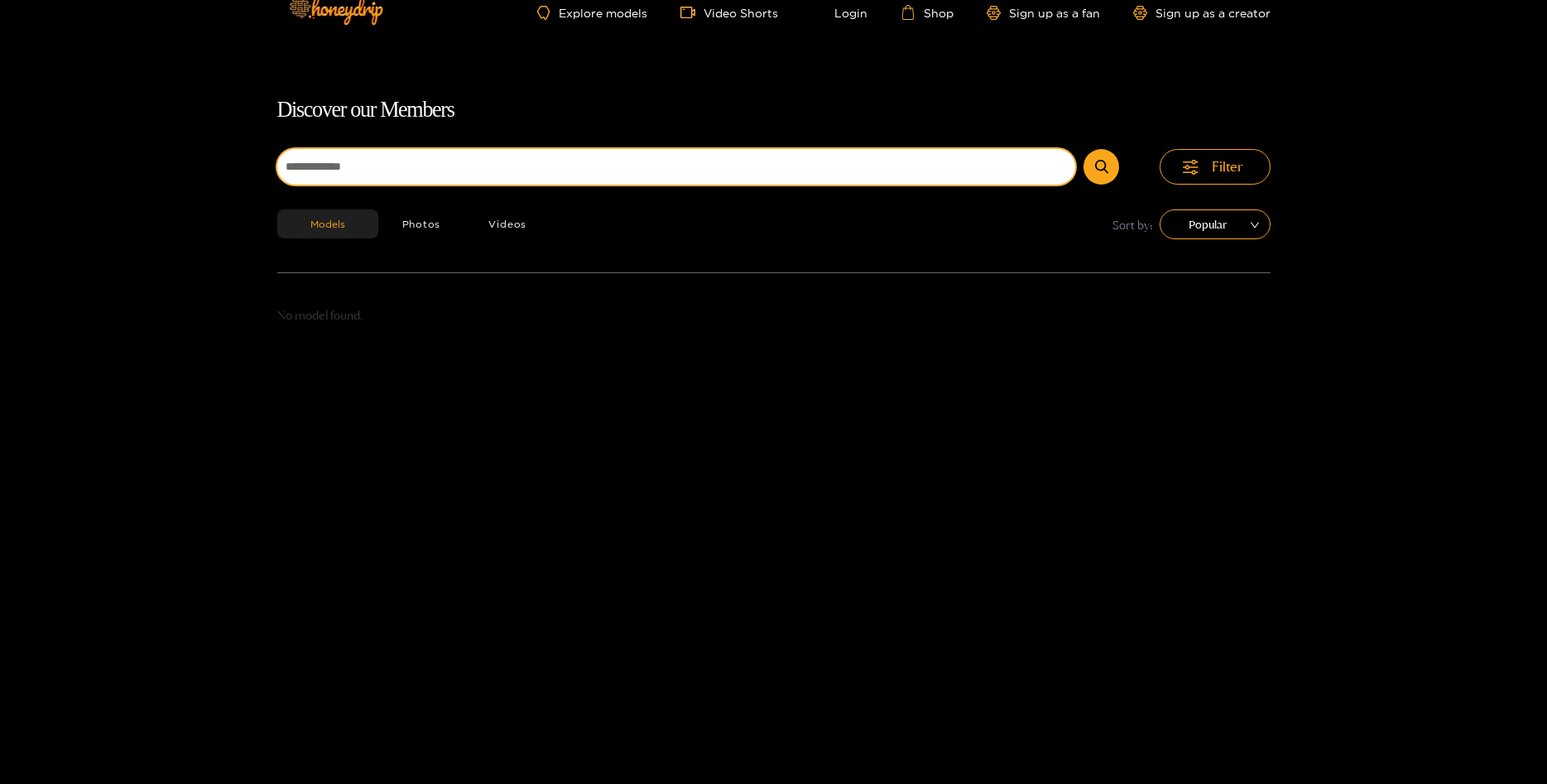
scroll to position [0, 0]
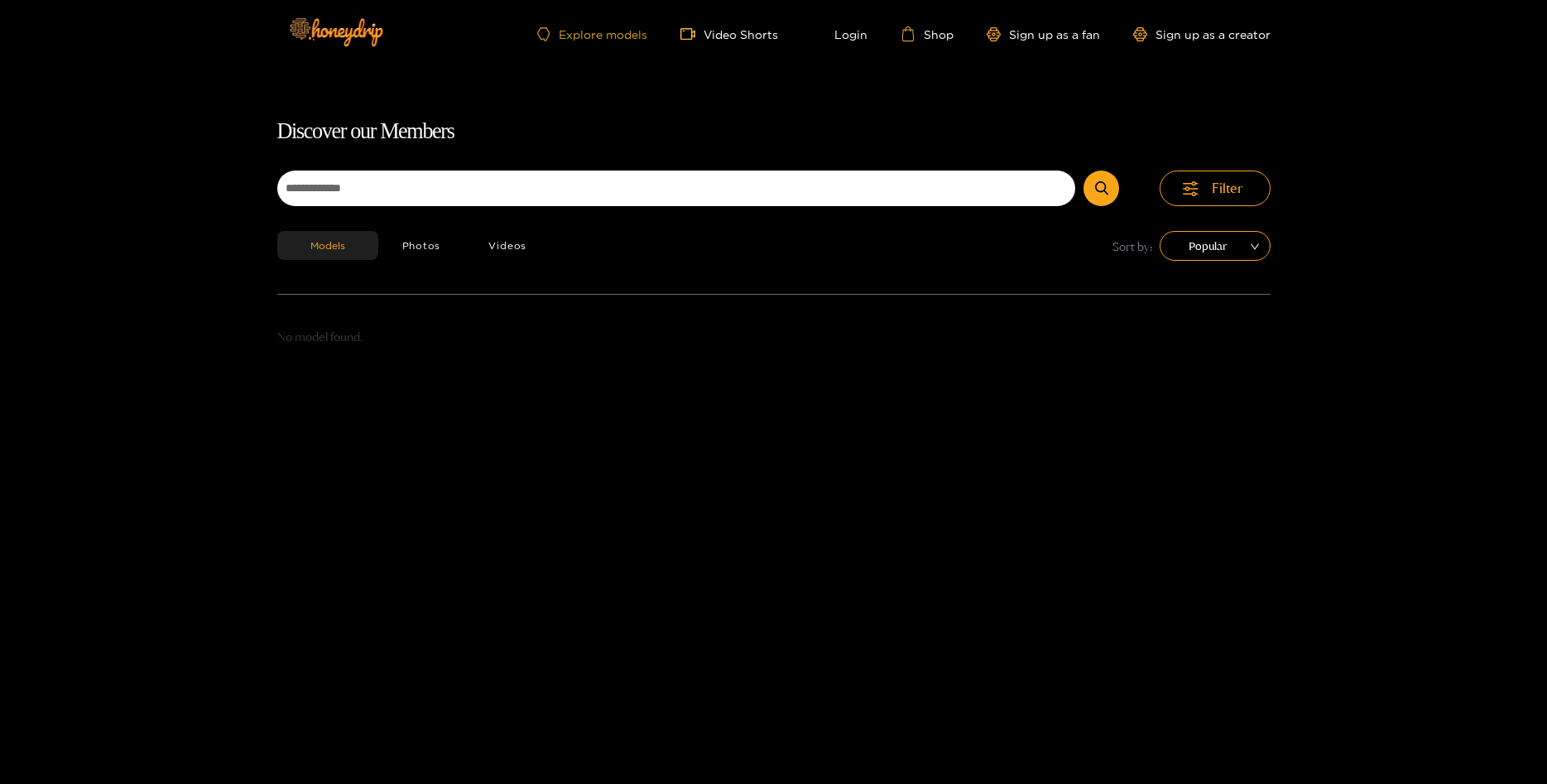
click at [630, 34] on link "Explore models" at bounding box center [592, 34] width 109 height 14
click at [420, 242] on button "Photos" at bounding box center [421, 245] width 87 height 29
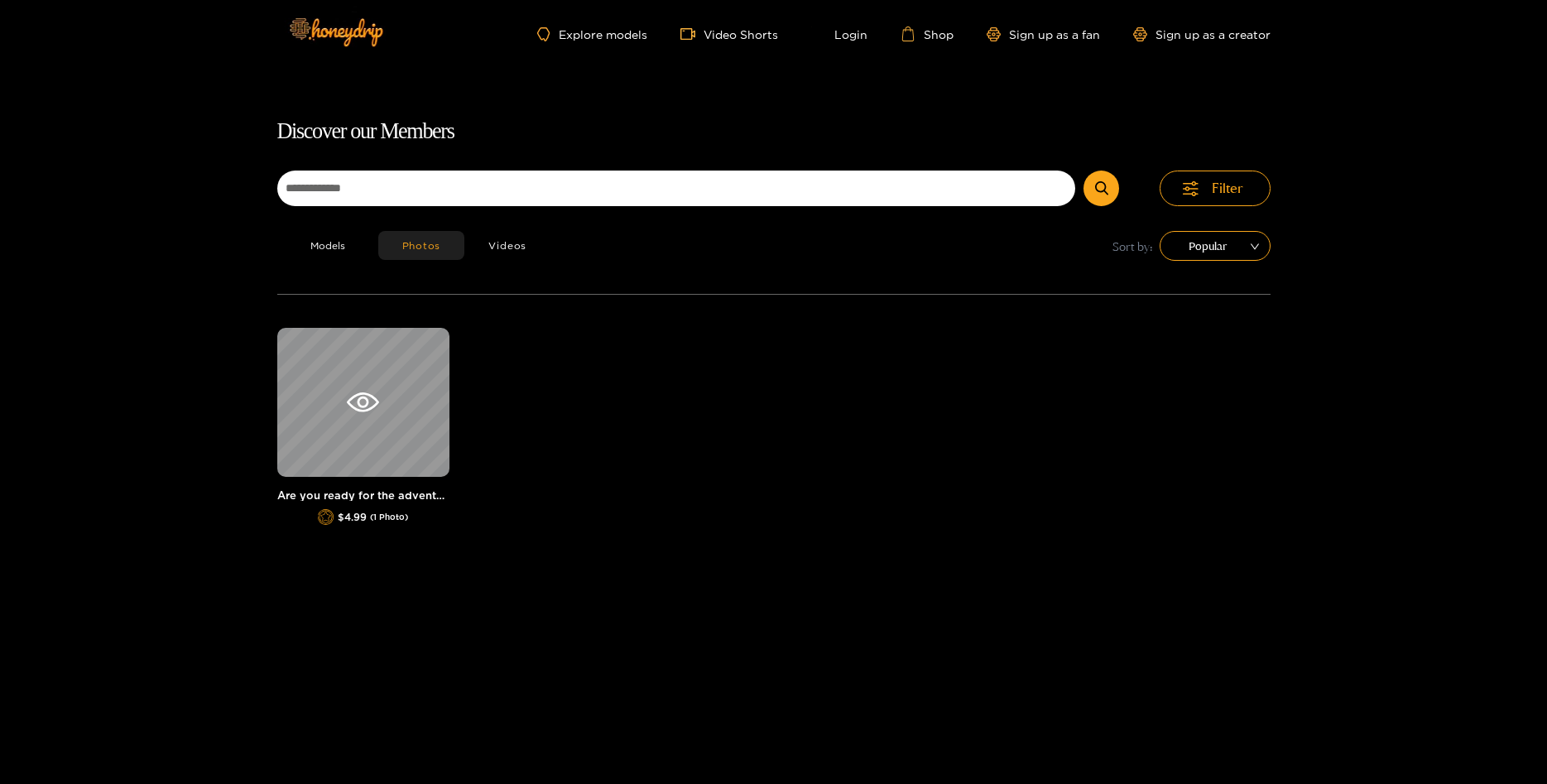
scroll to position [36, 0]
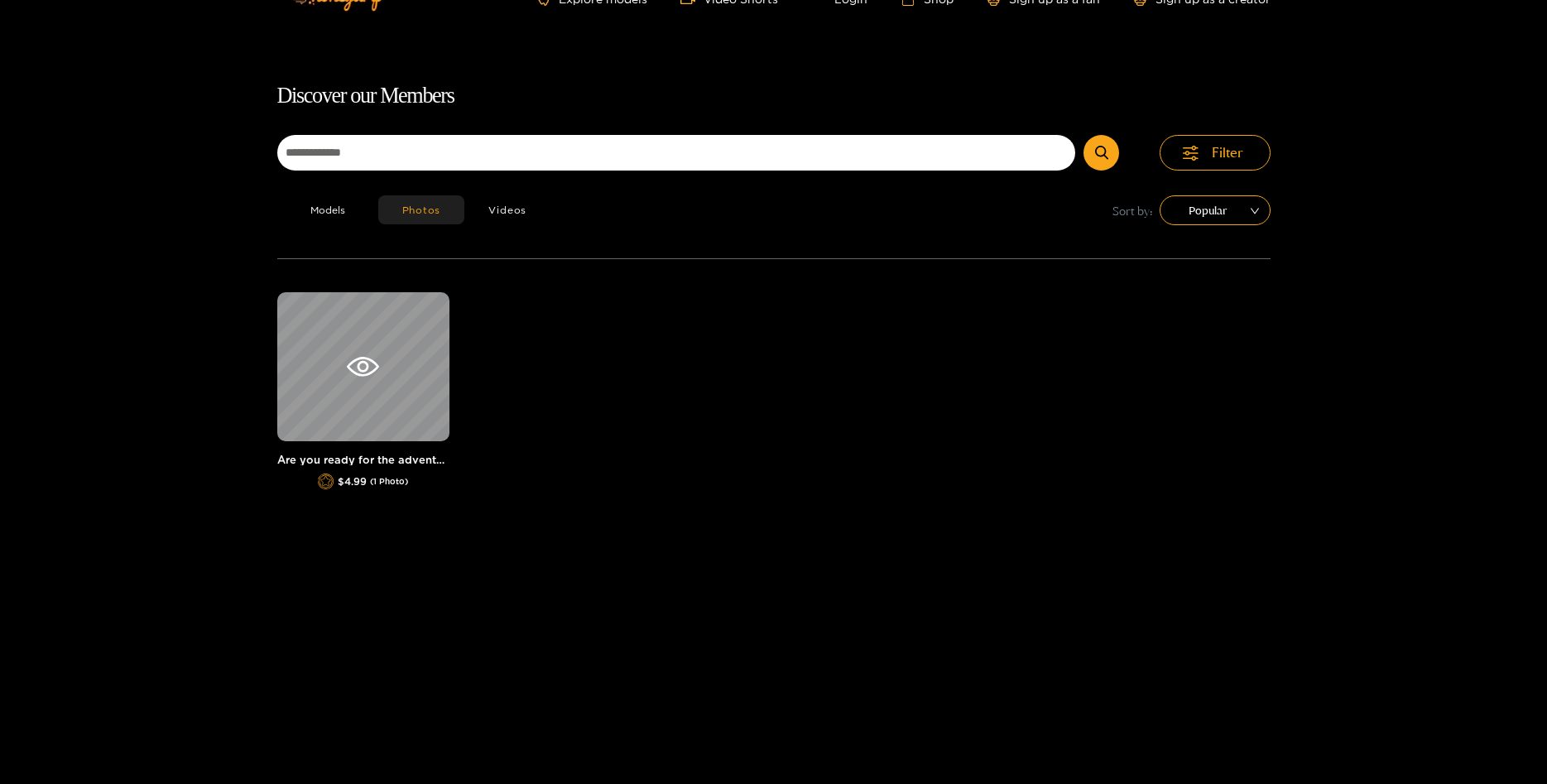
click at [403, 202] on div "Filter Models Photos Videos Sort by: Popular" at bounding box center [774, 197] width 993 height 124
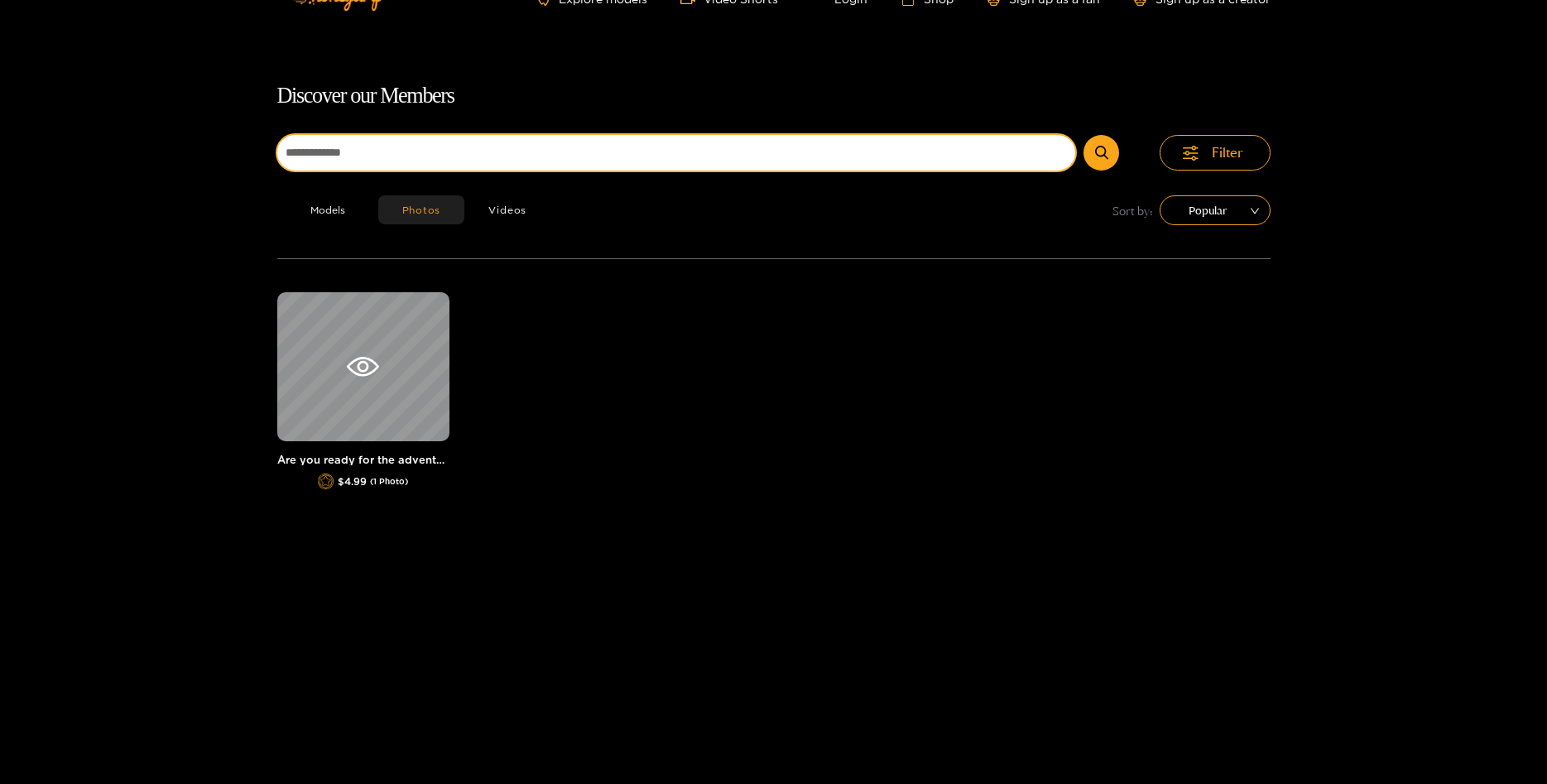
click at [387, 158] on input at bounding box center [676, 153] width 799 height 36
type input "***"
click at [1083, 135] on button "submit" at bounding box center [1101, 153] width 36 height 36
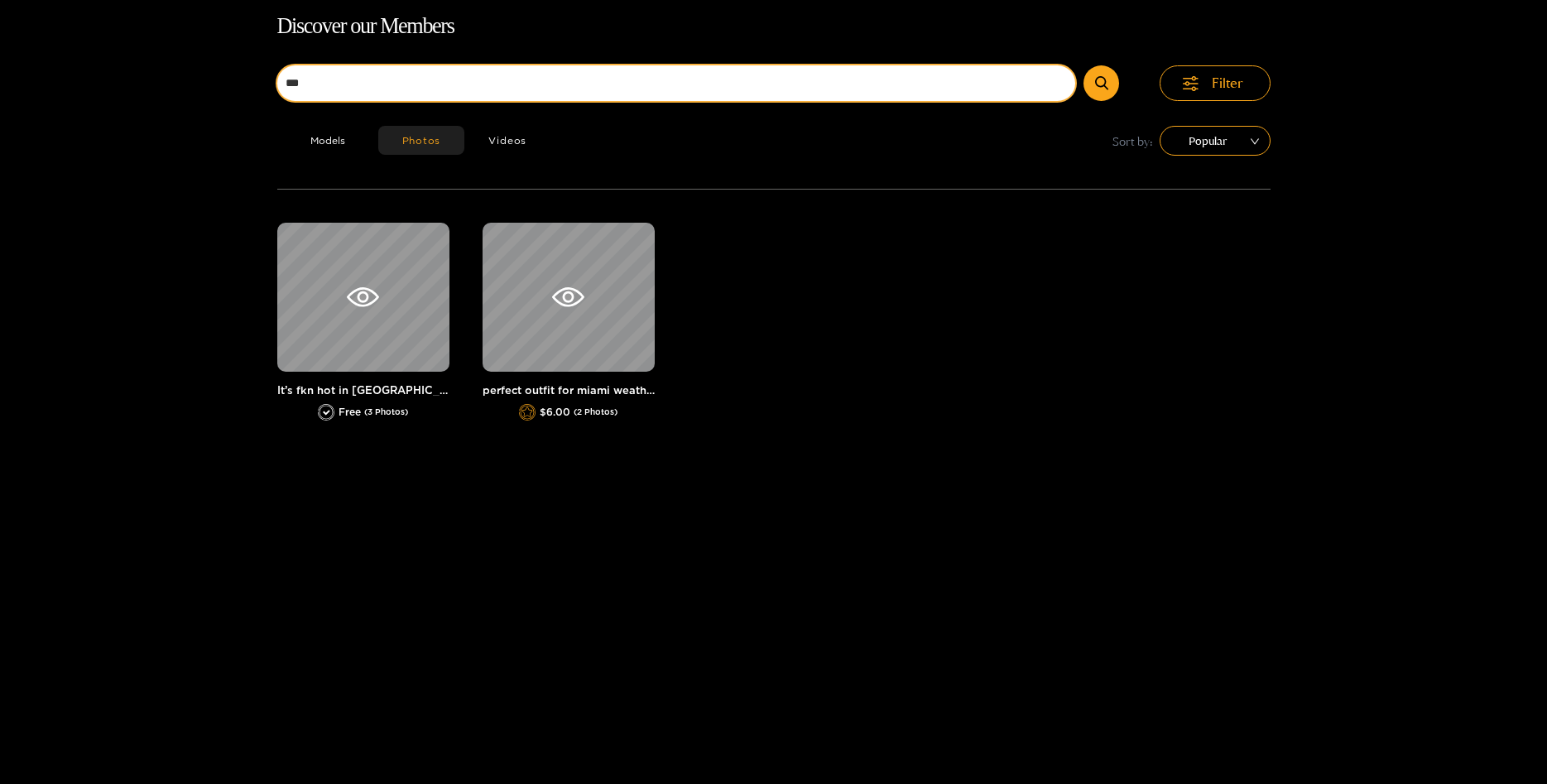
scroll to position [106, 0]
